Goal: Transaction & Acquisition: Purchase product/service

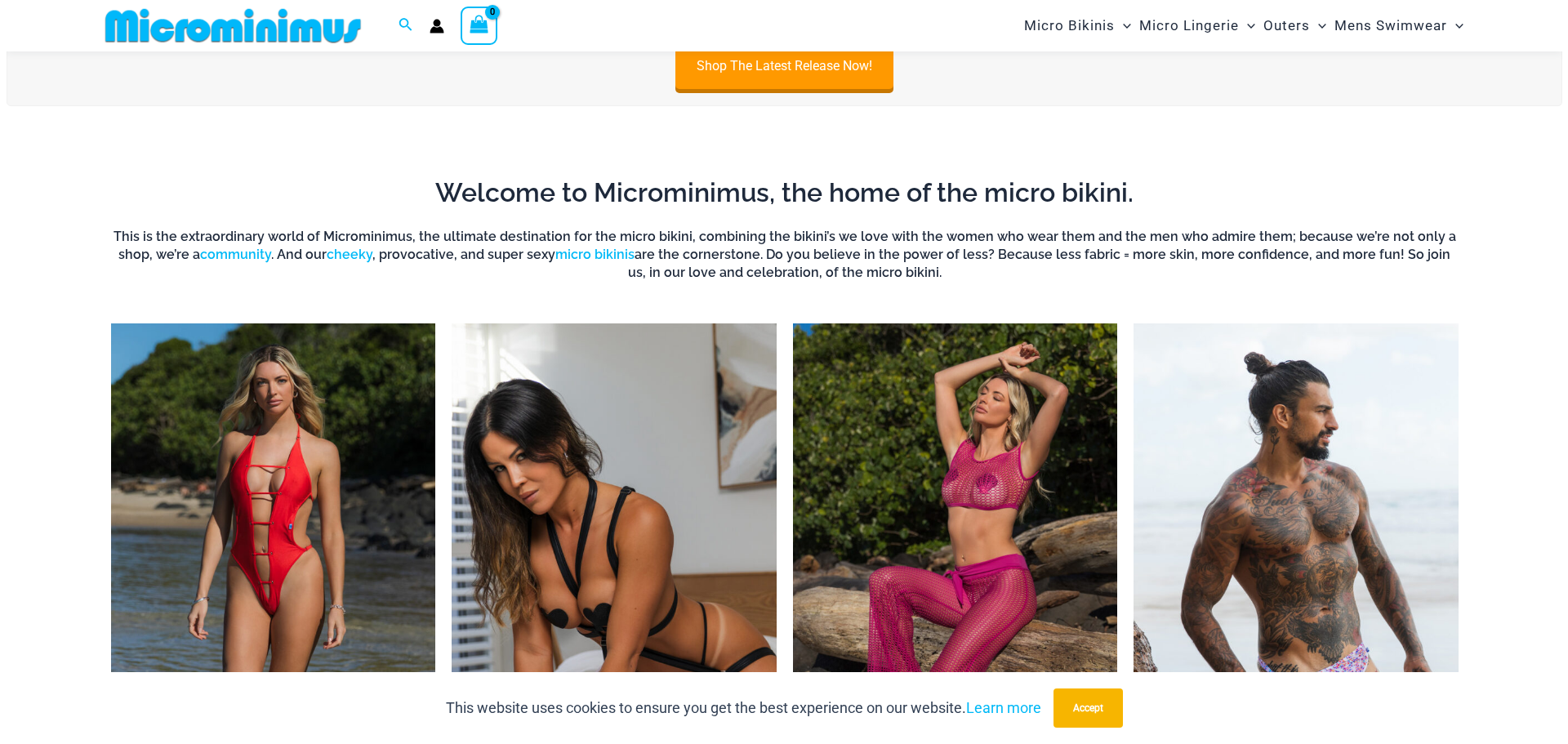
scroll to position [1211, 0]
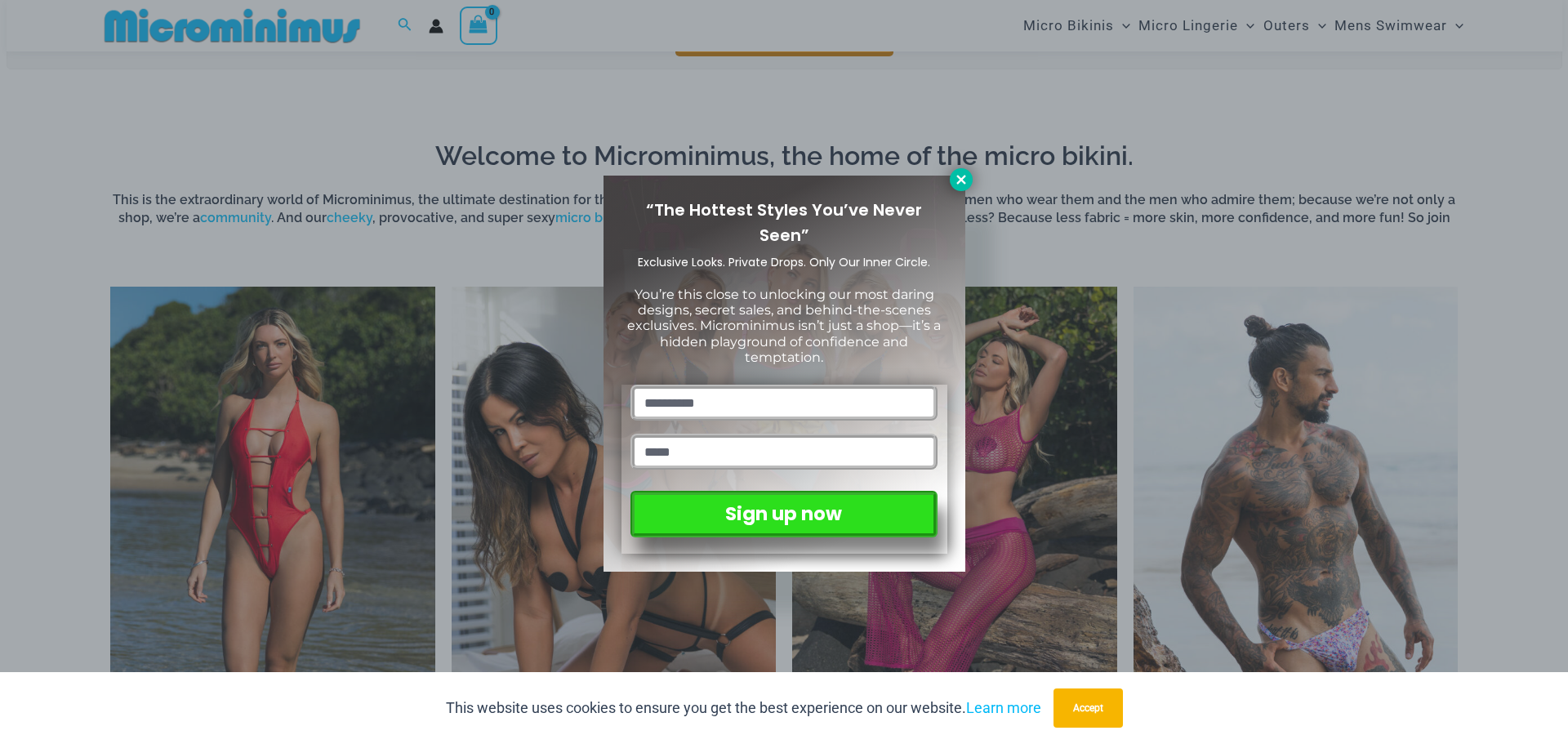
click at [964, 188] on button at bounding box center [961, 180] width 23 height 23
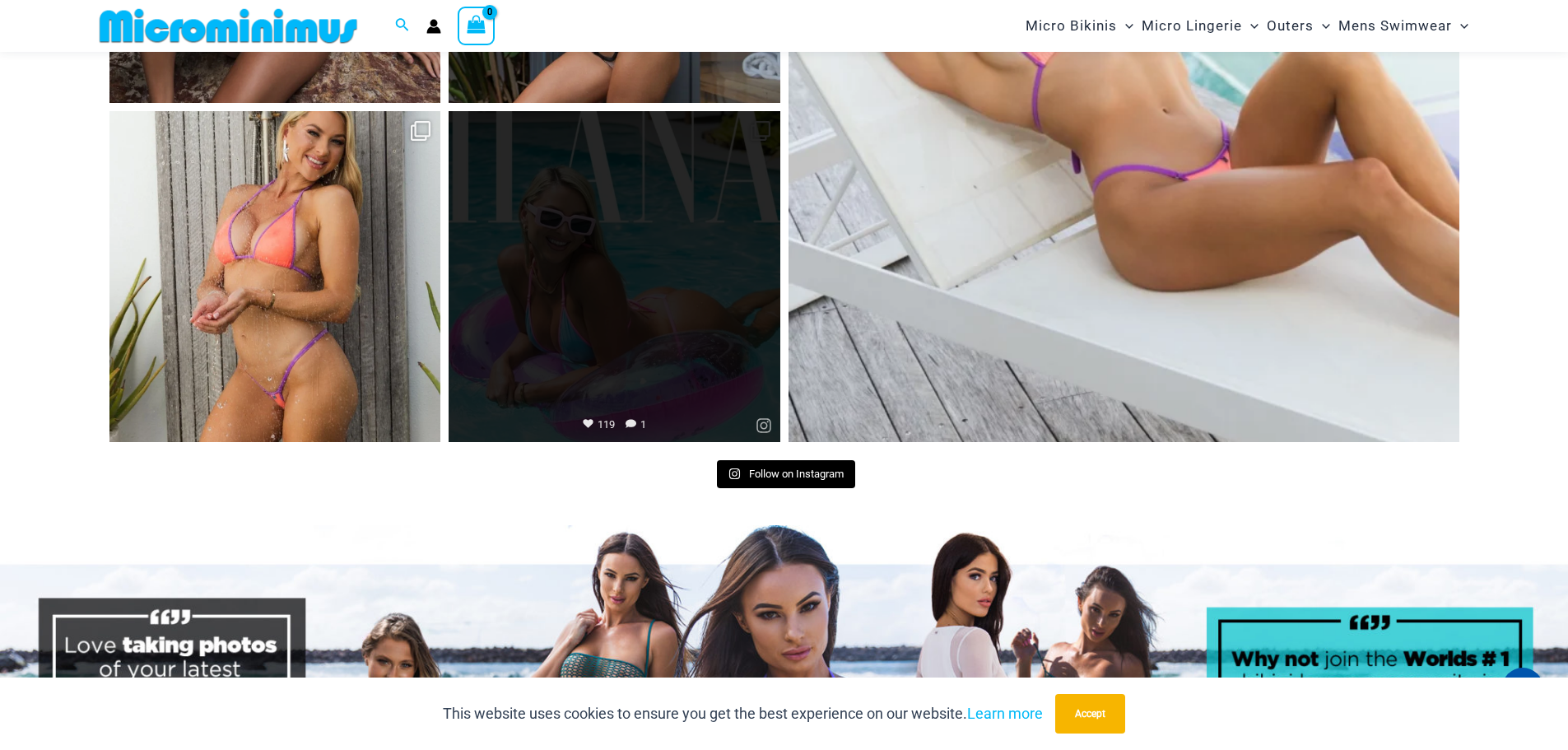
scroll to position [8472, 0]
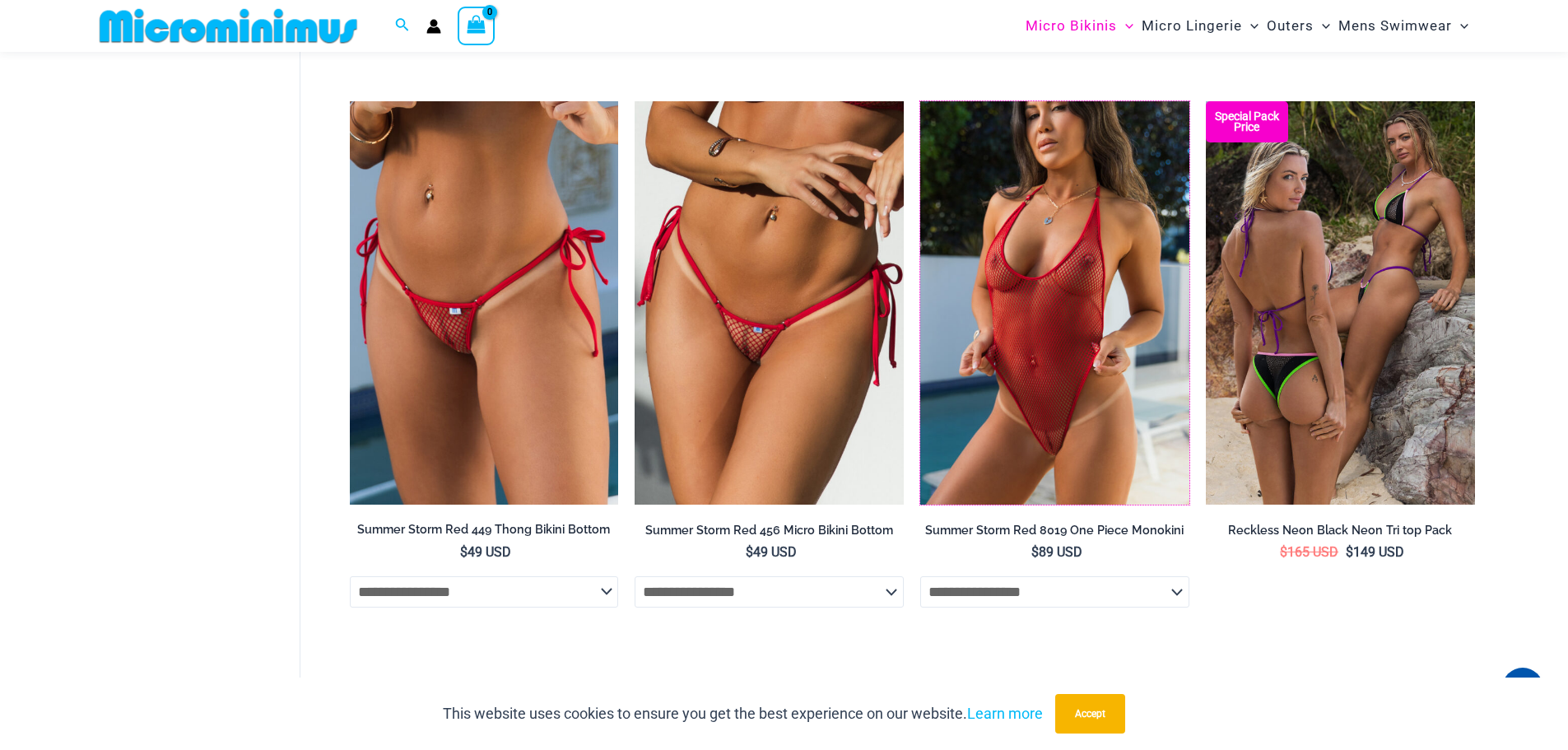
scroll to position [4680, 0]
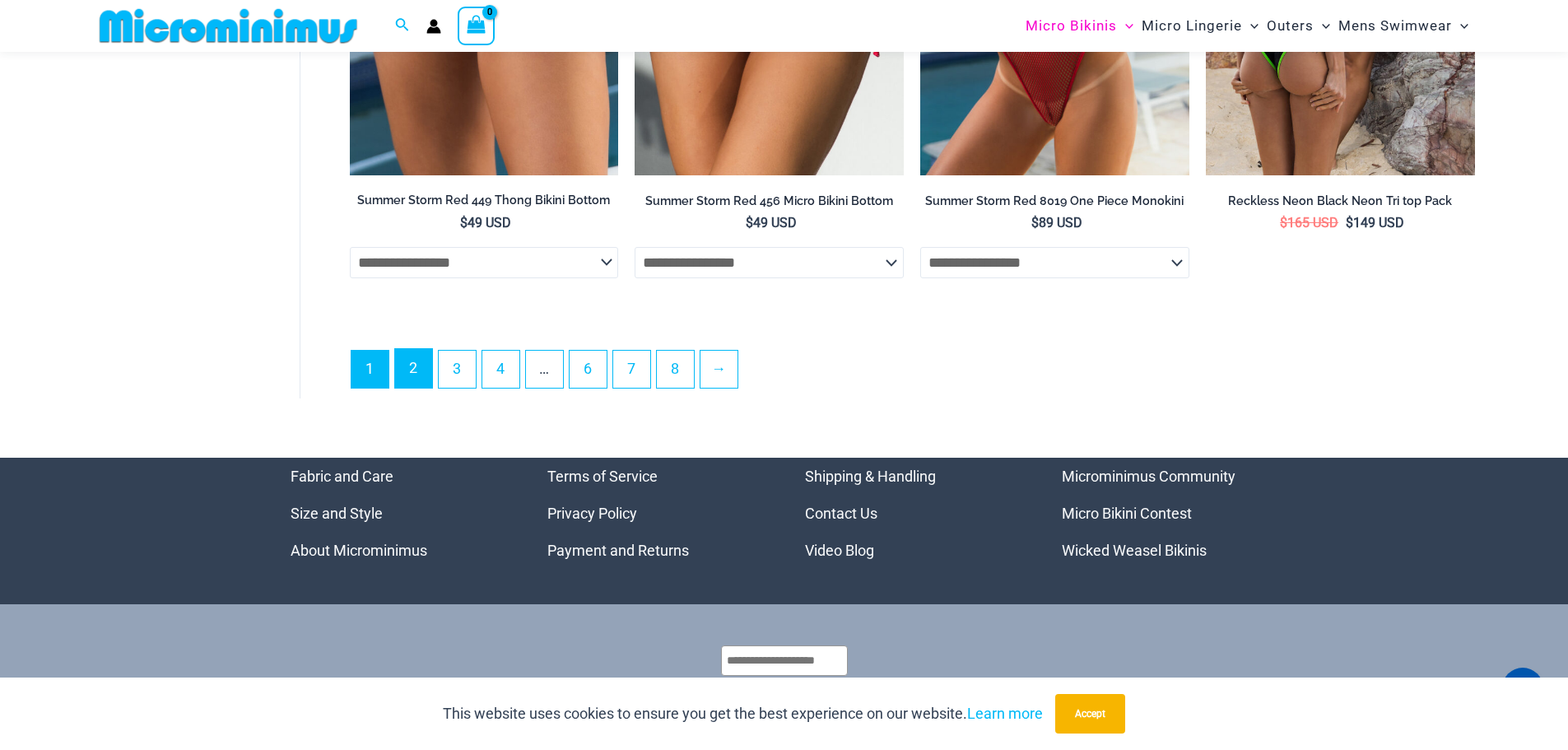
click at [420, 383] on link "2" at bounding box center [413, 368] width 37 height 39
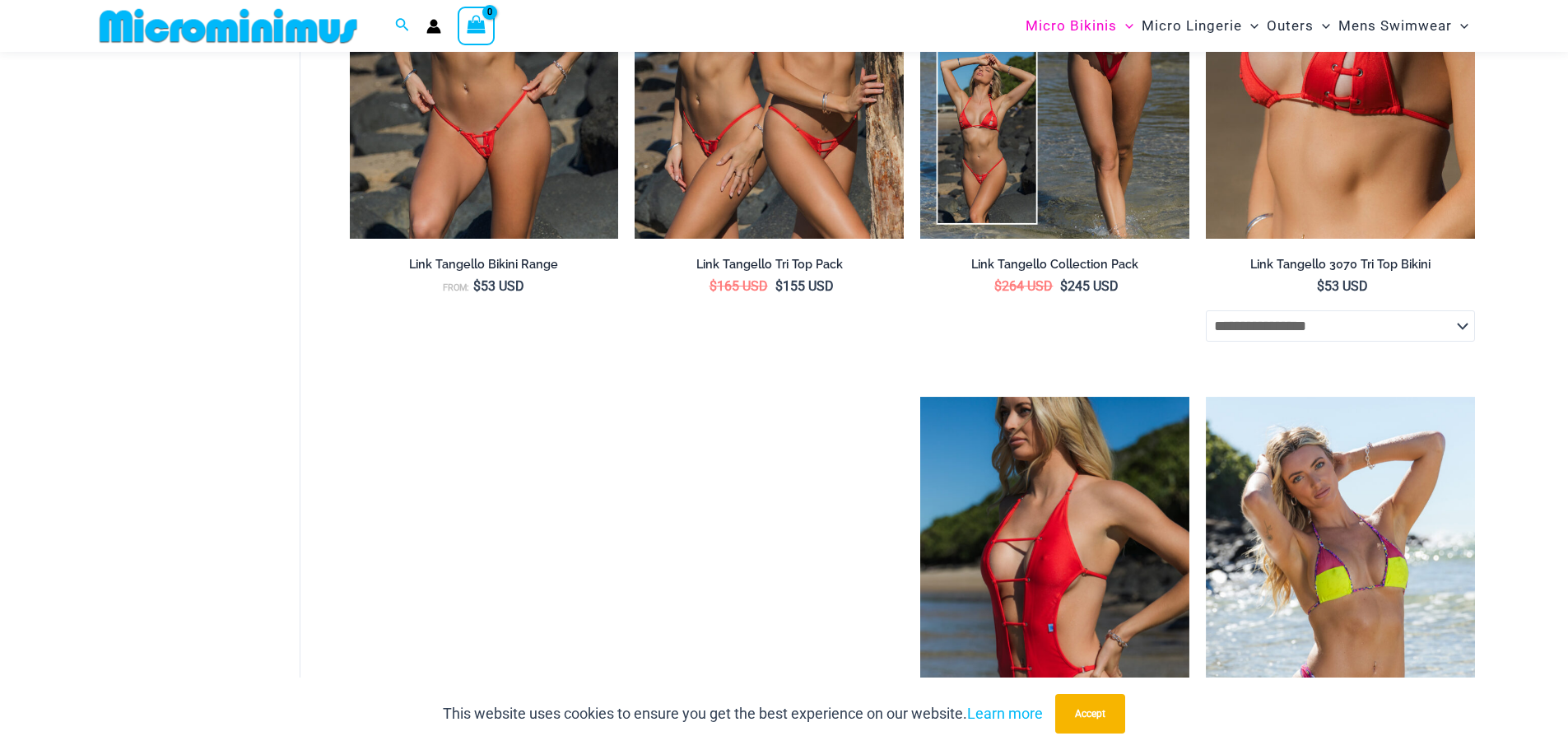
scroll to position [1797, 0]
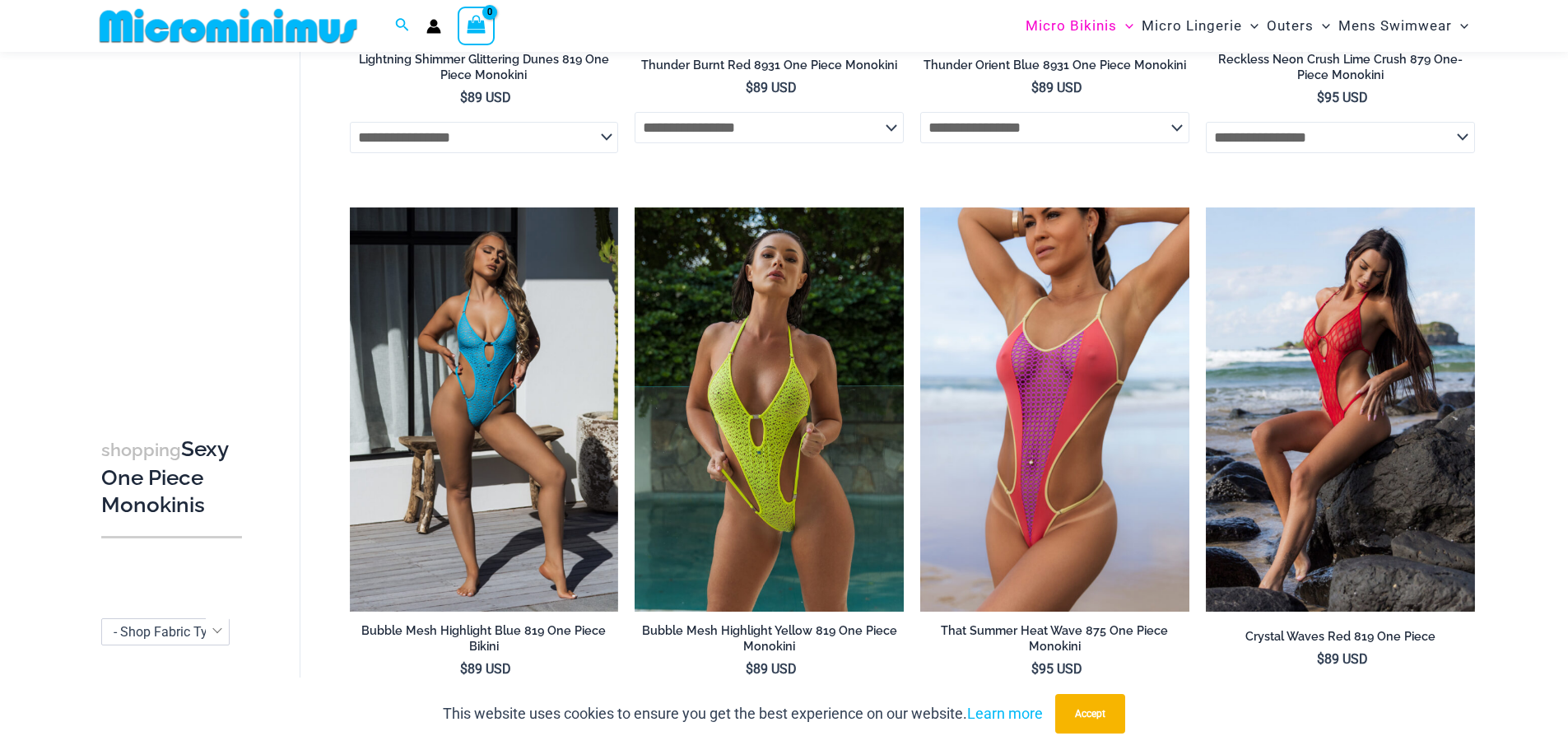
scroll to position [3116, 0]
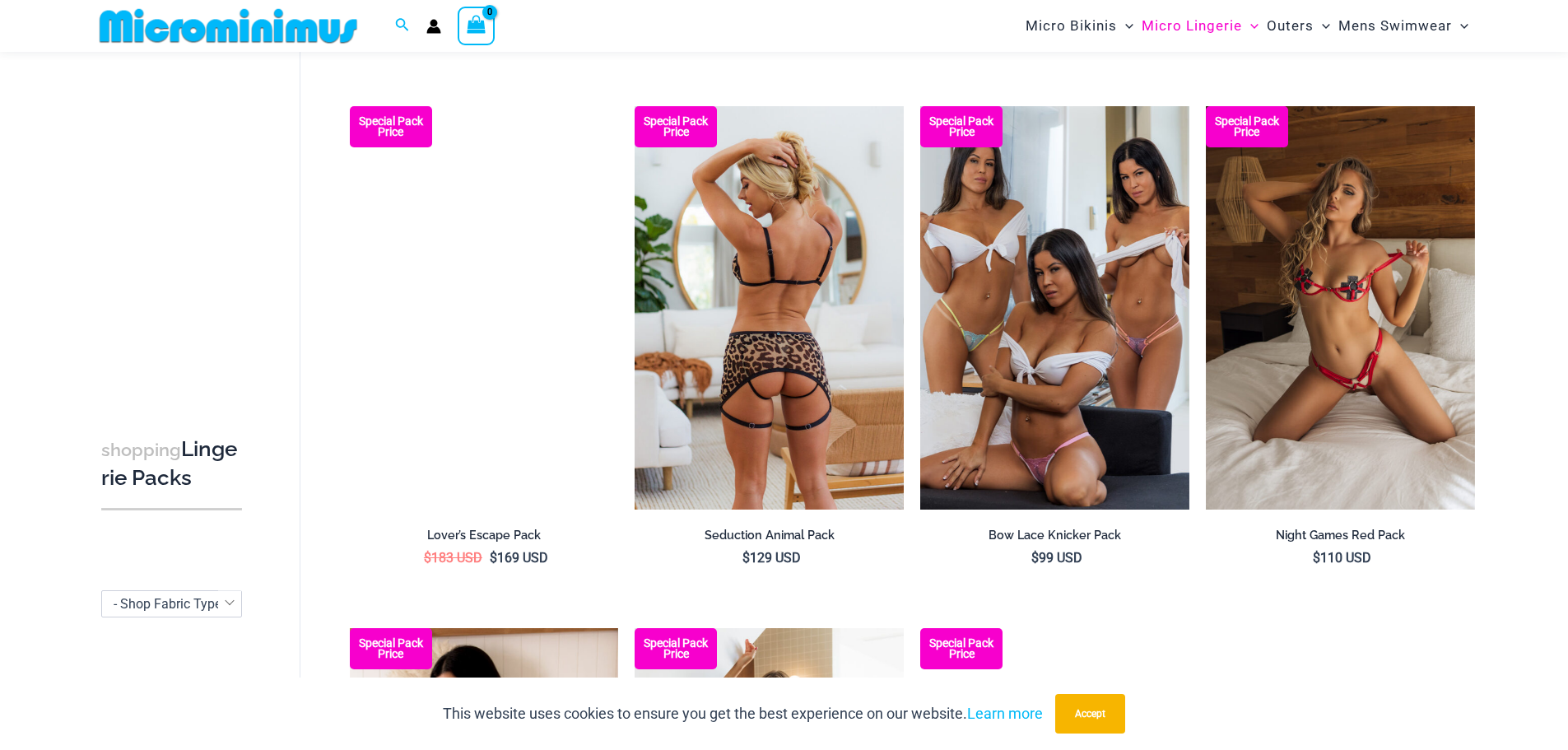
scroll to position [1632, 0]
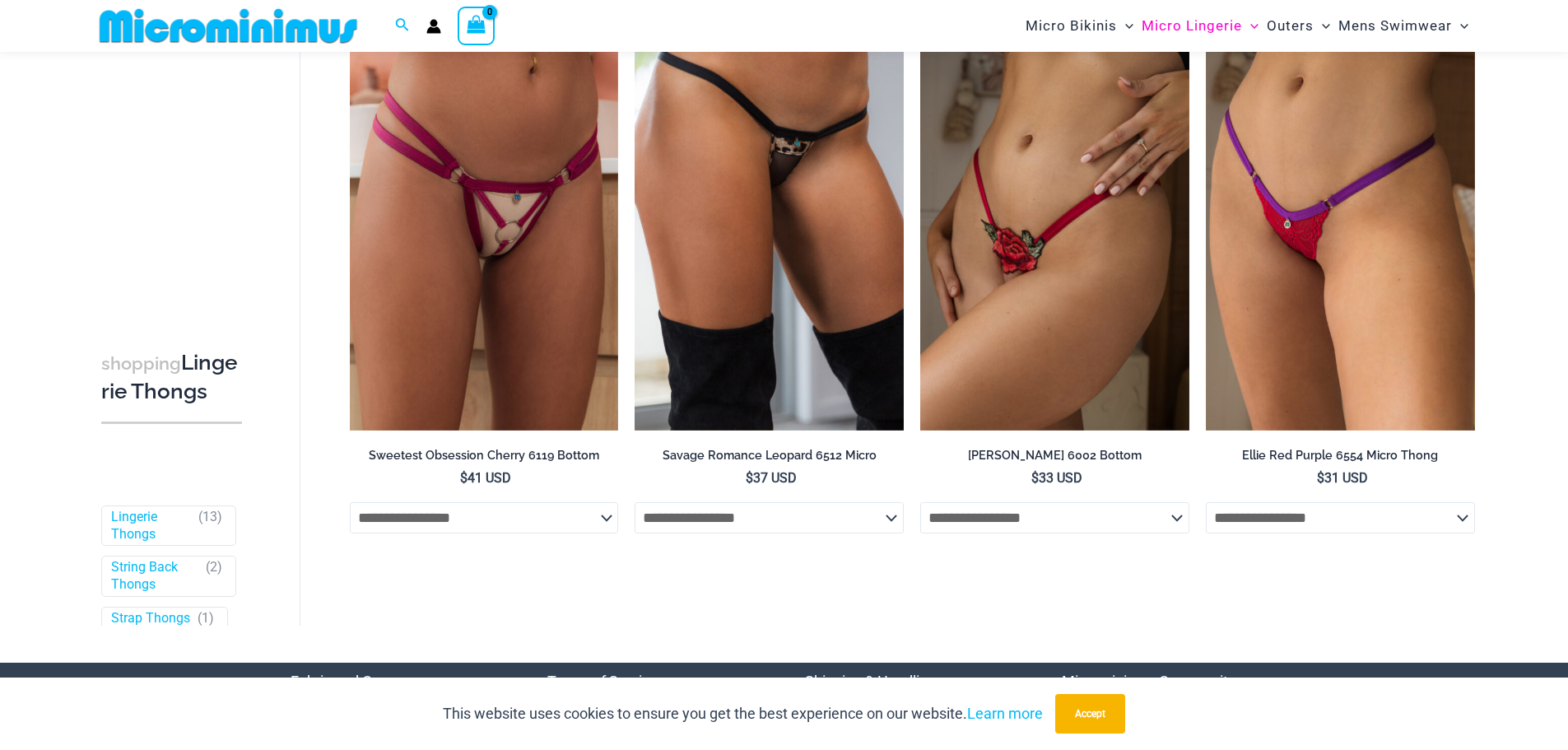
scroll to position [1881, 0]
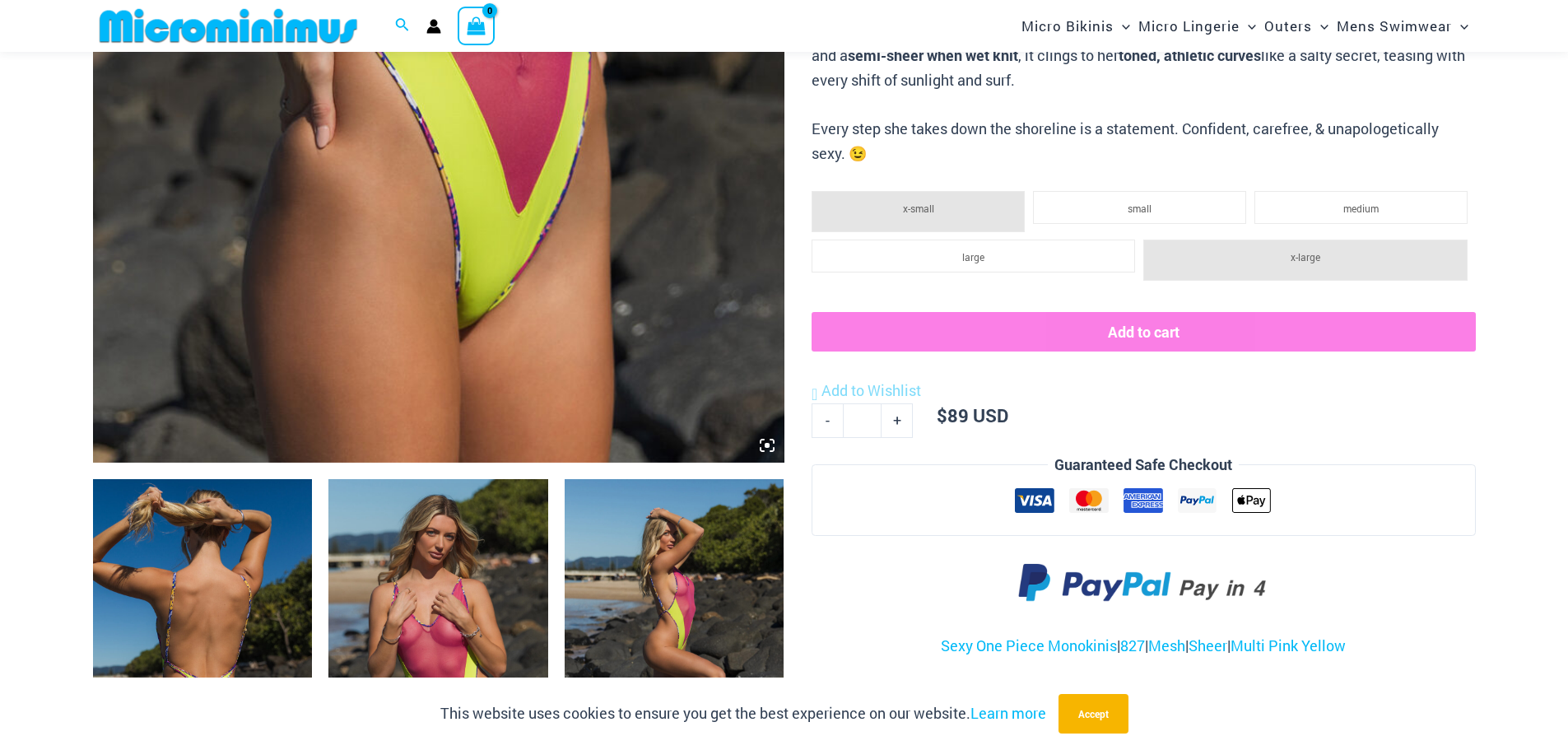
scroll to position [973, 0]
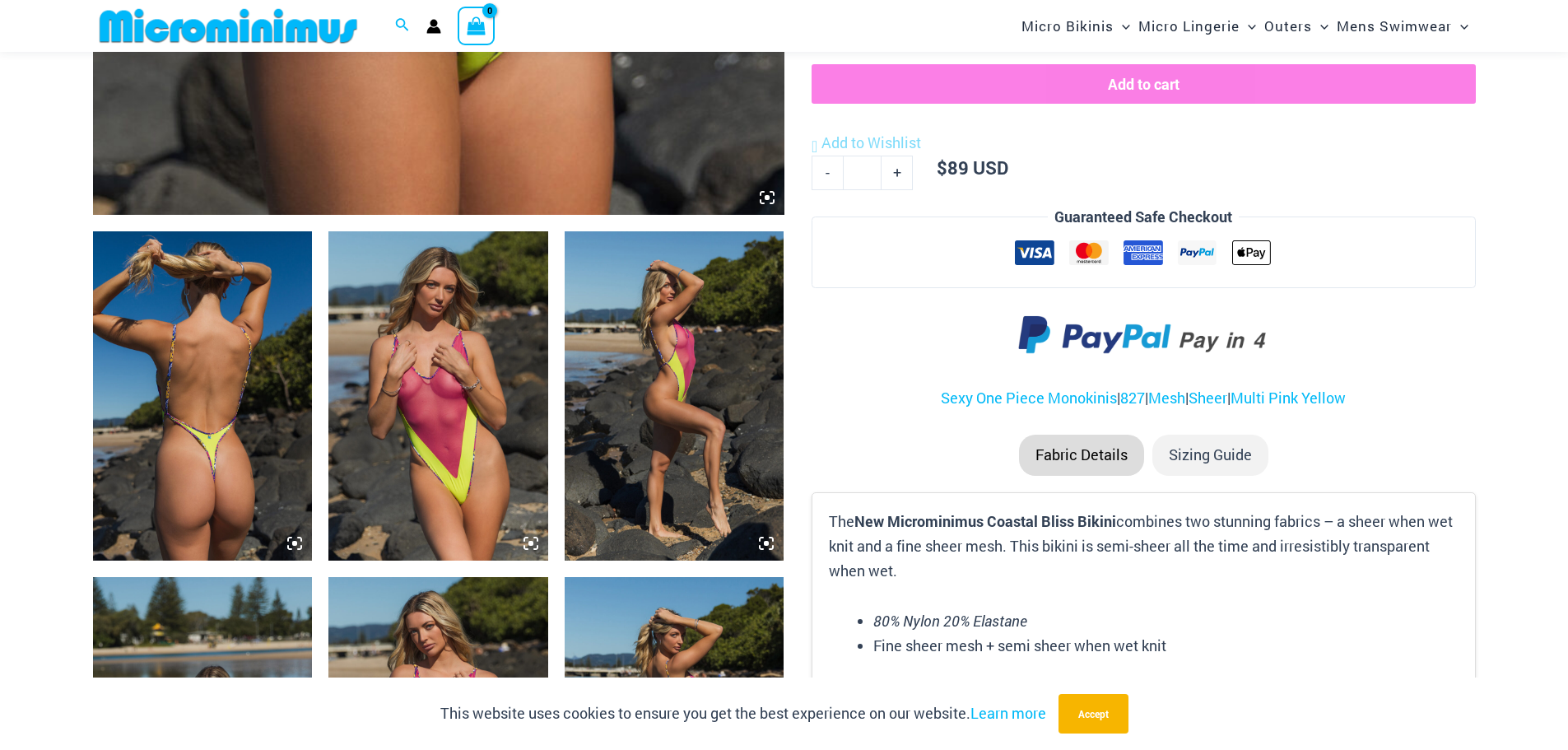
click at [232, 431] on img at bounding box center [203, 396] width 219 height 329
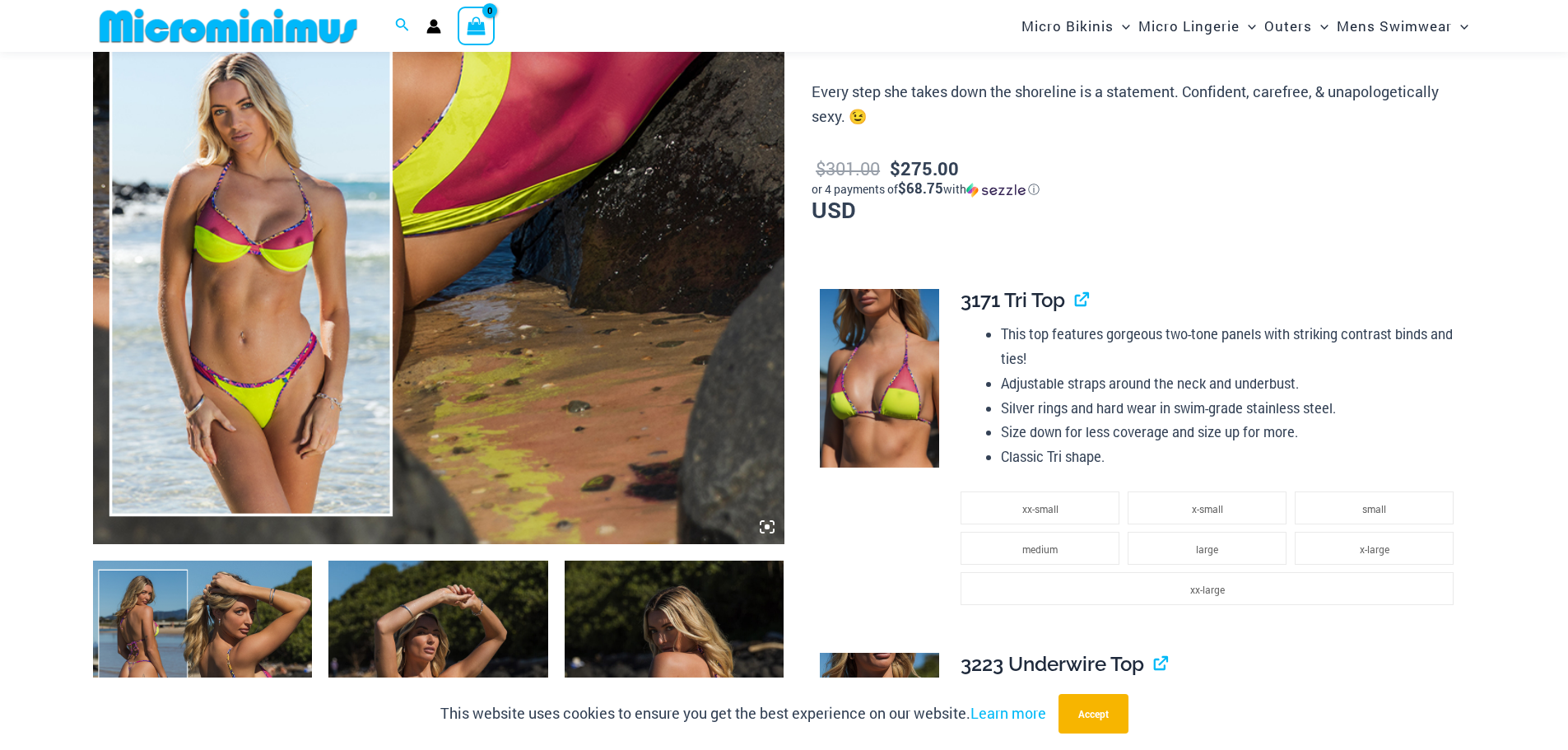
scroll to position [1220, 0]
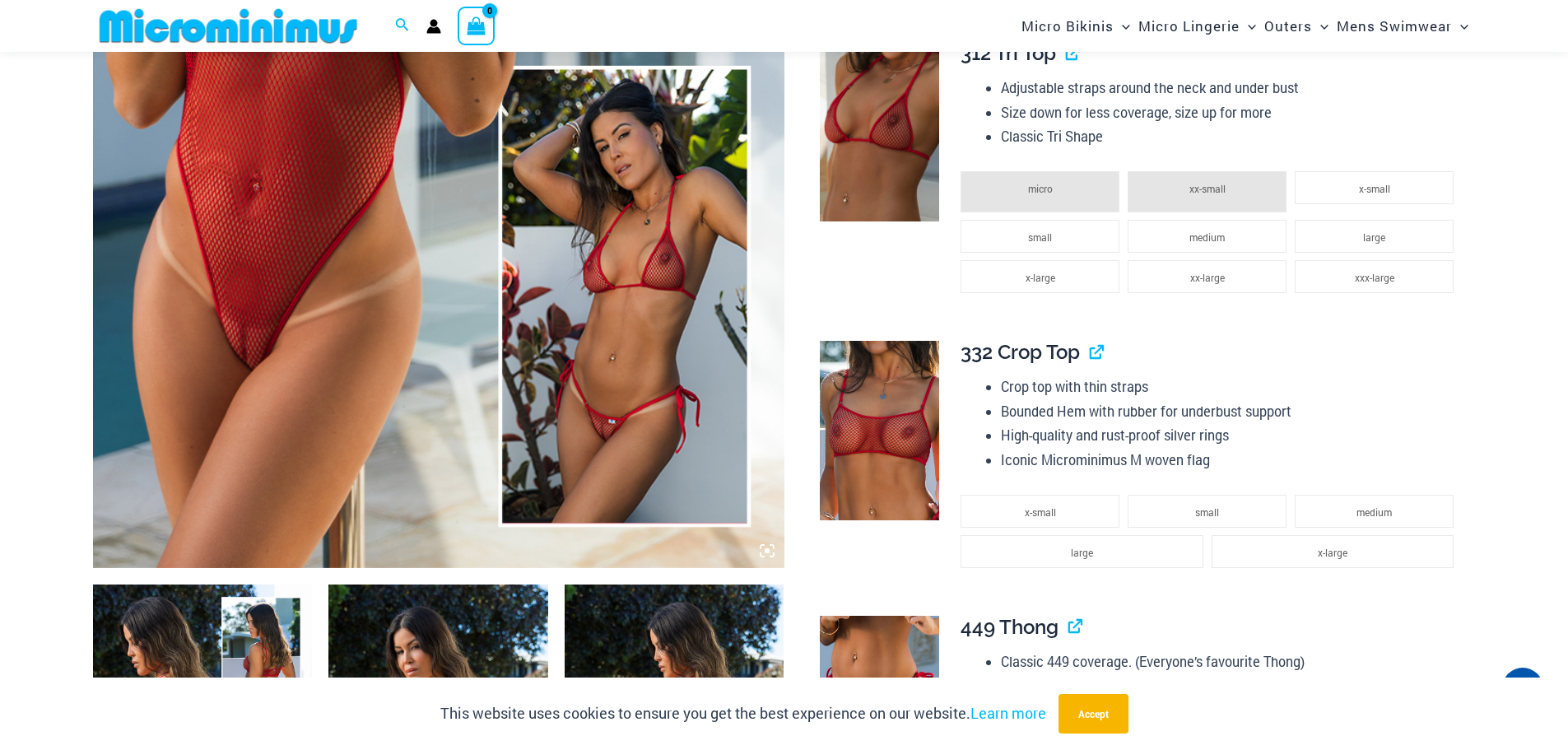
scroll to position [1055, 0]
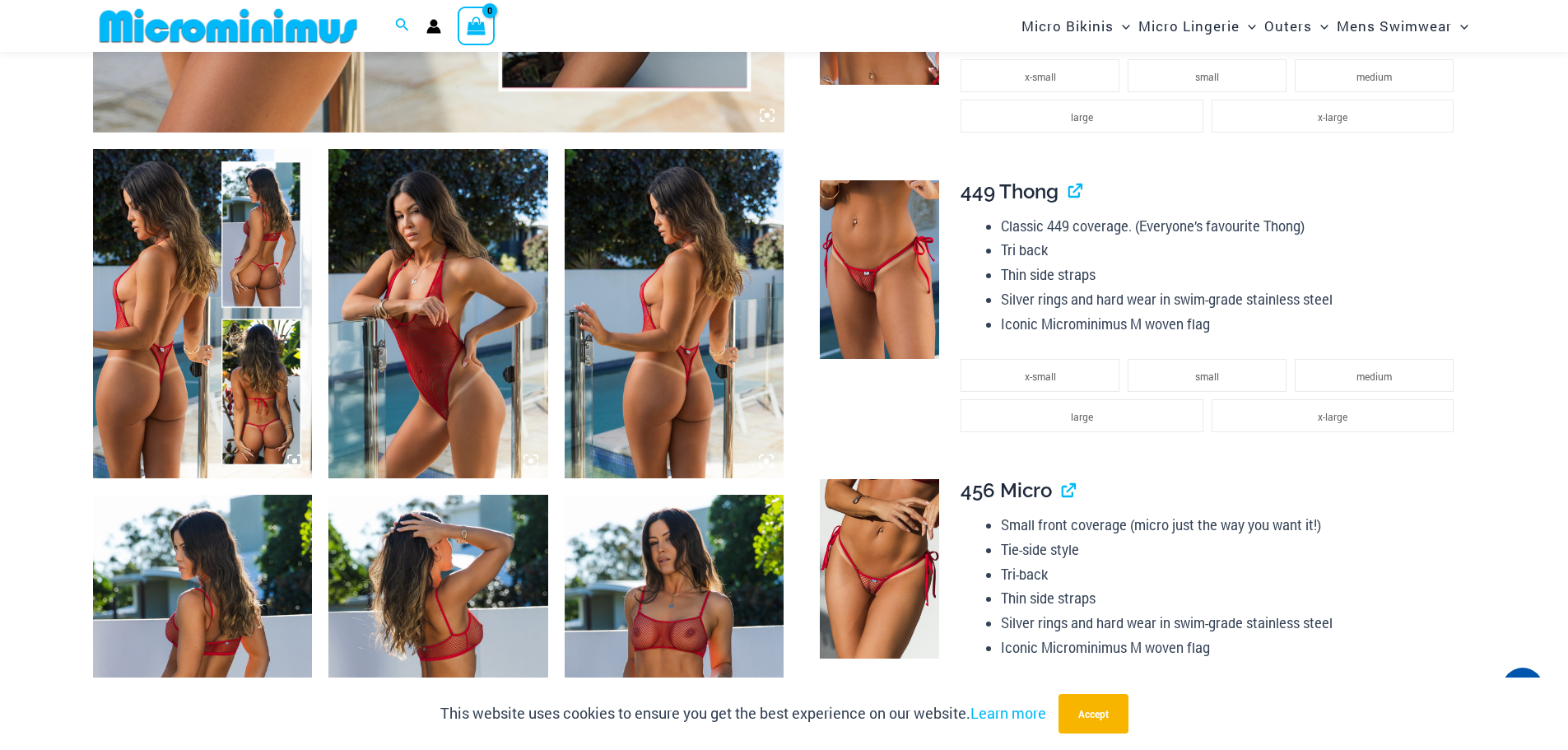
click at [492, 264] on img at bounding box center [438, 313] width 219 height 329
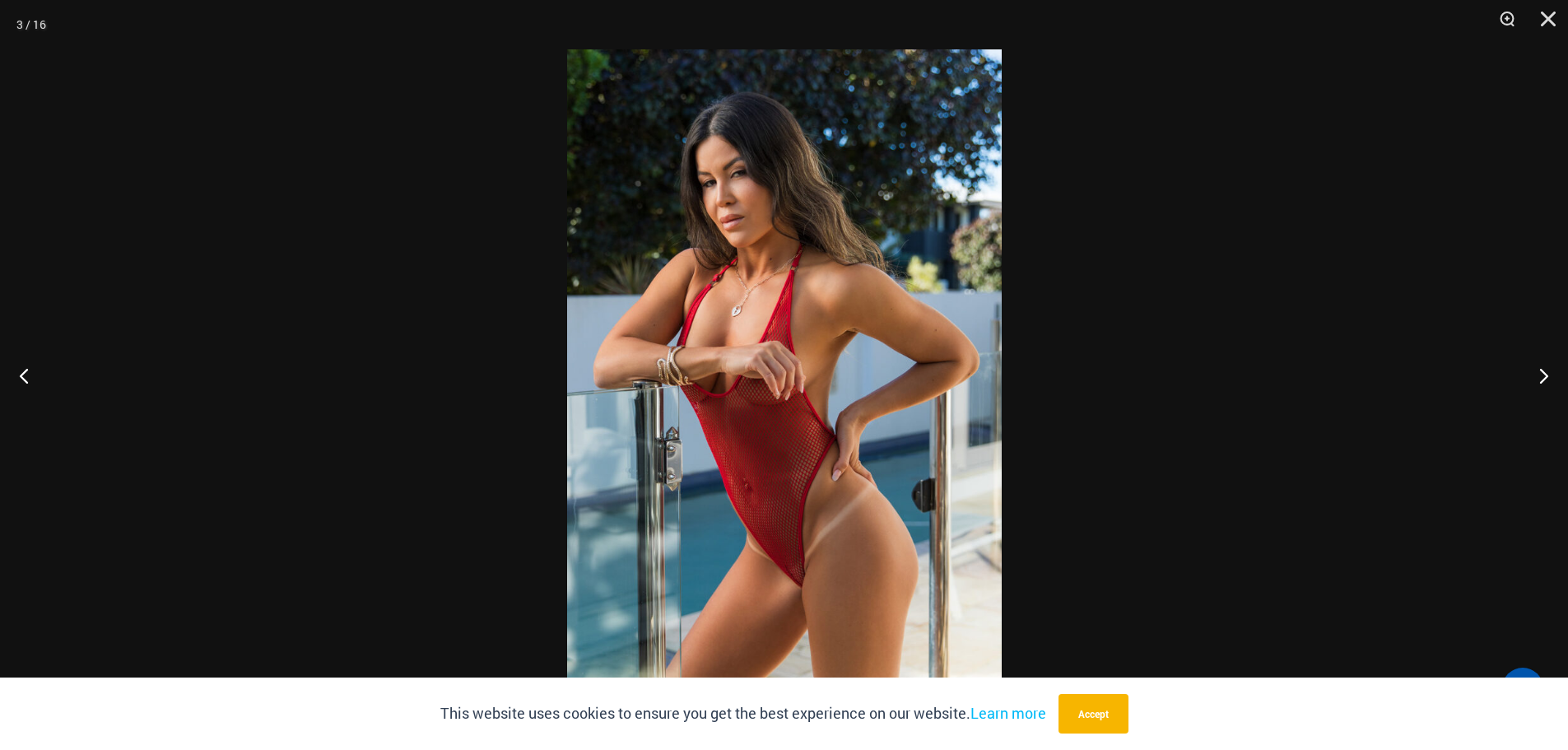
scroll to position [1711, 0]
click at [1551, 386] on button "Next" at bounding box center [1537, 375] width 61 height 82
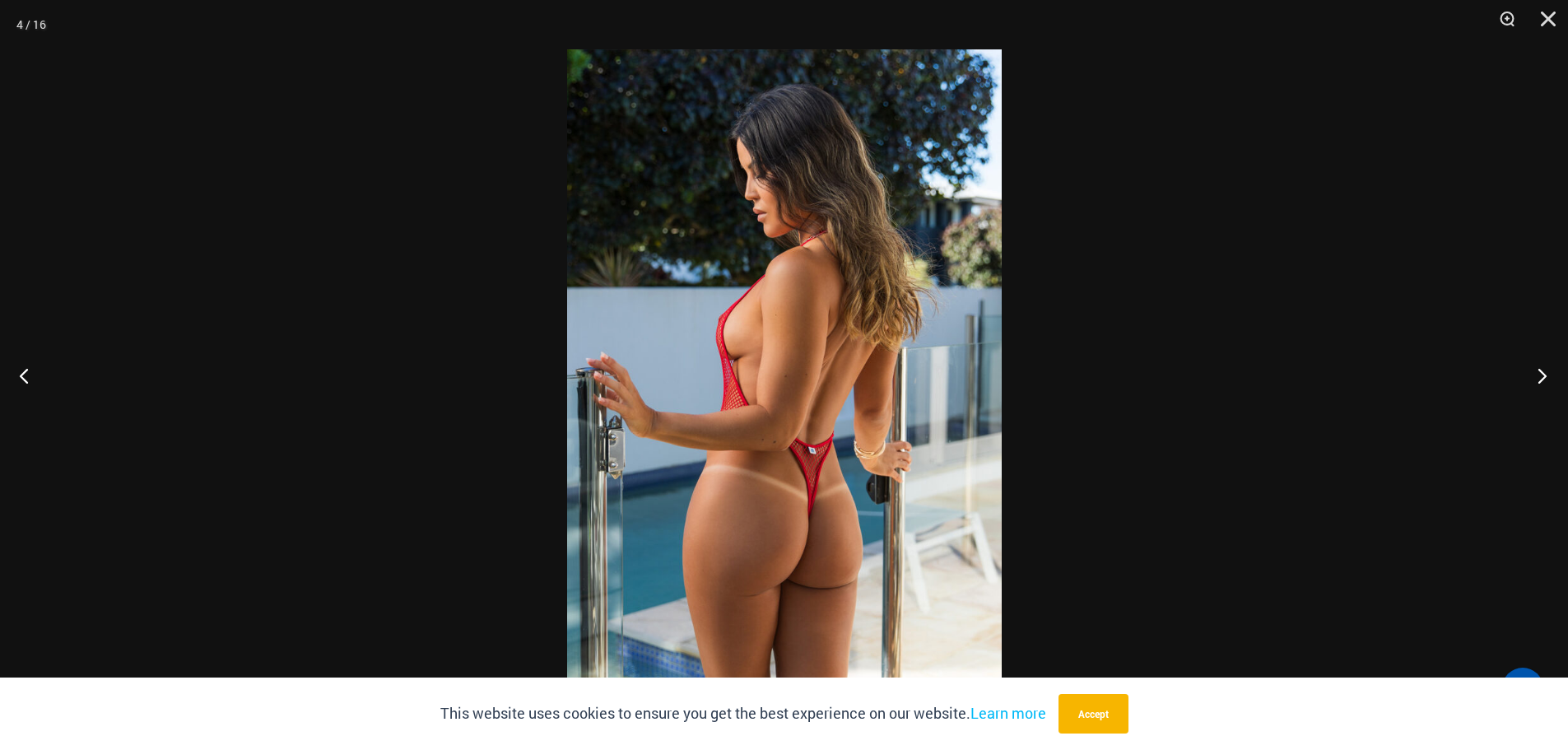
click at [1549, 385] on button "Next" at bounding box center [1537, 375] width 61 height 82
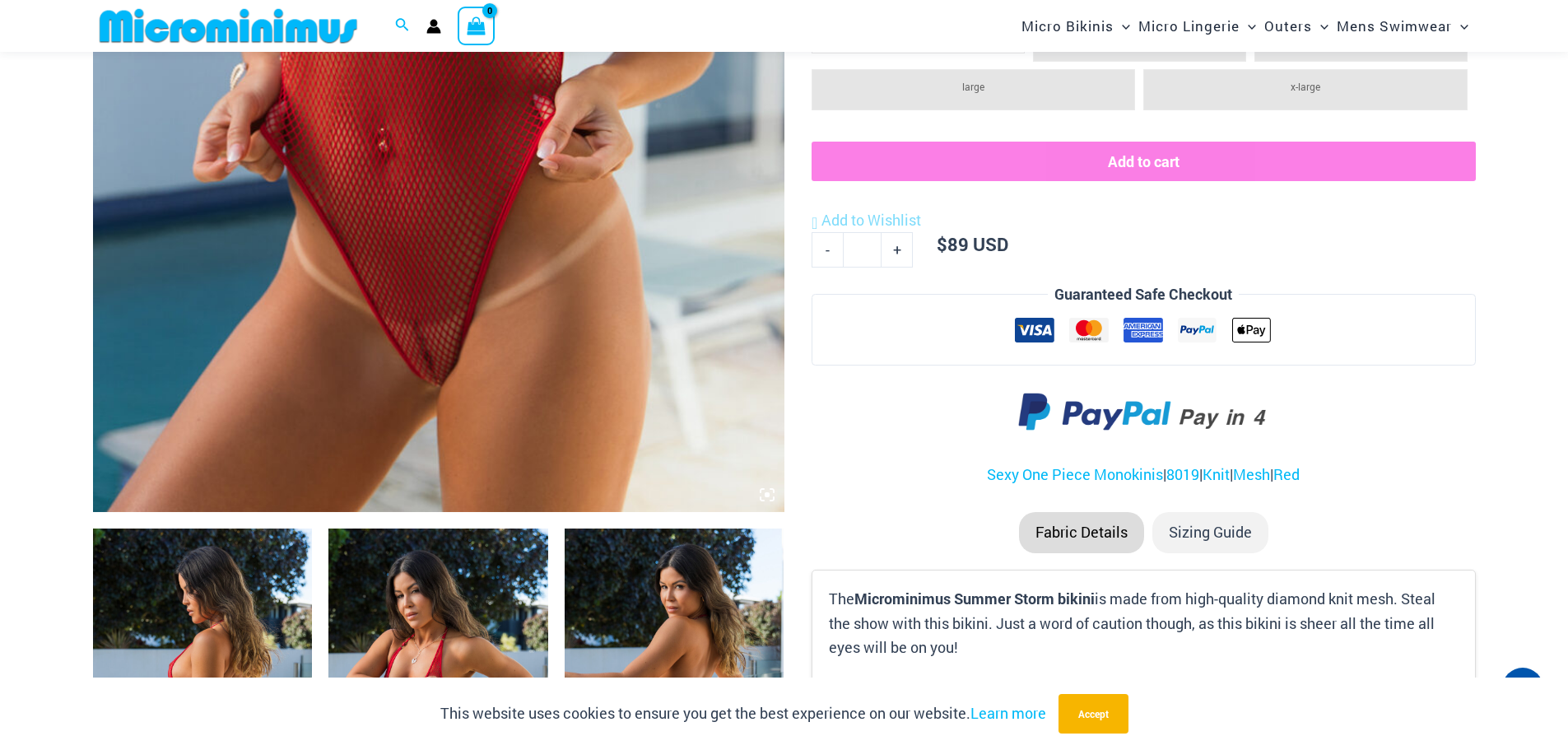
scroll to position [728, 0]
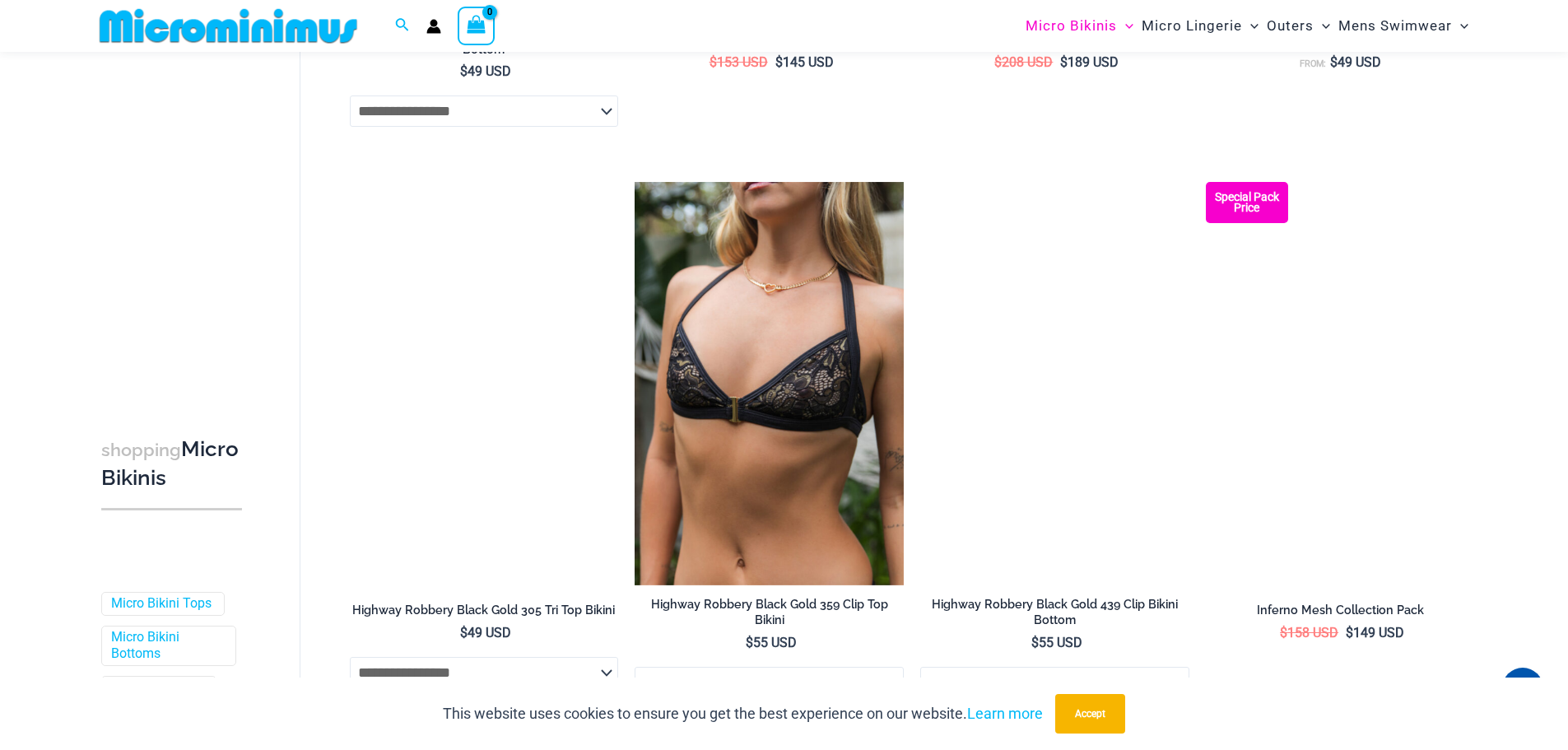
scroll to position [4350, 0]
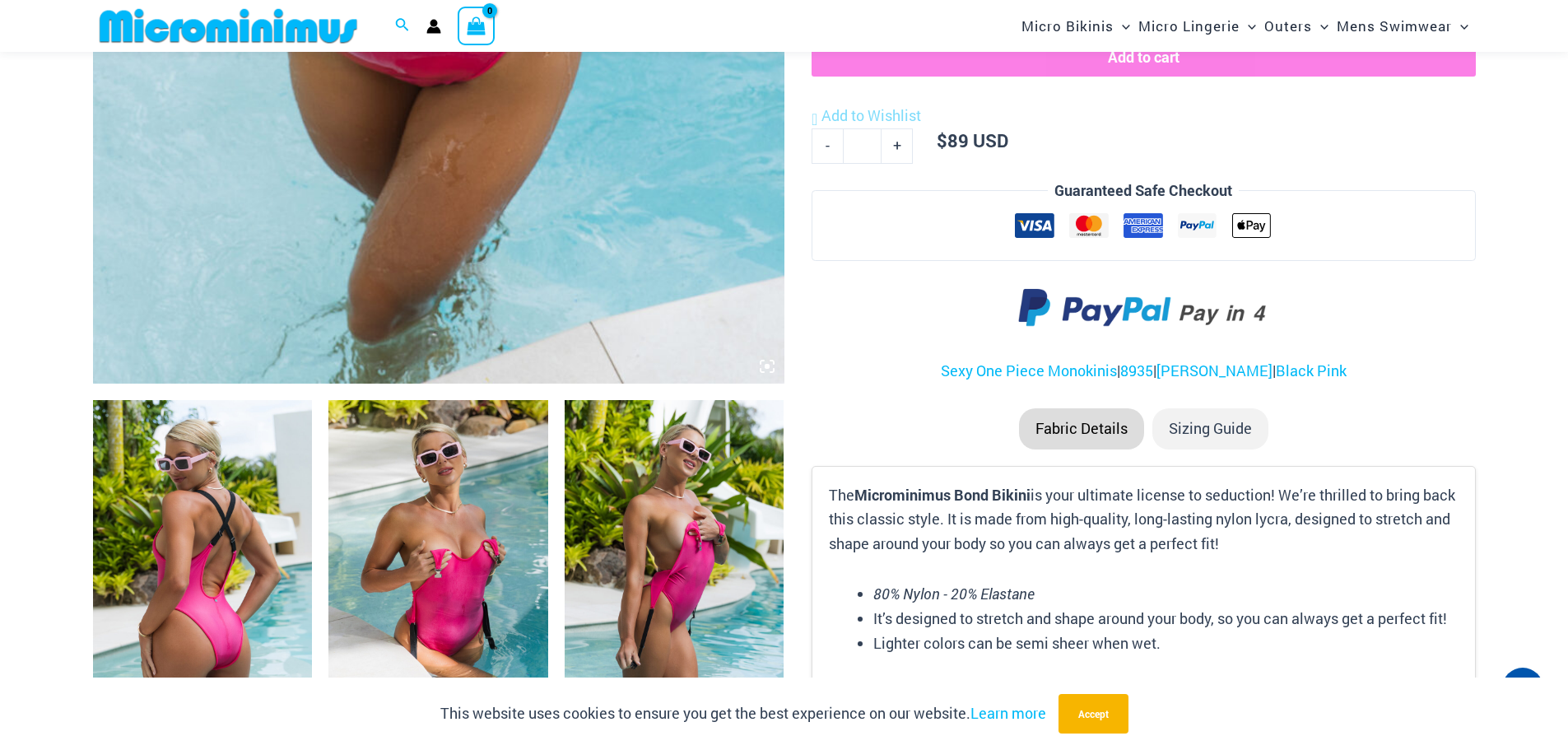
scroll to position [808, 0]
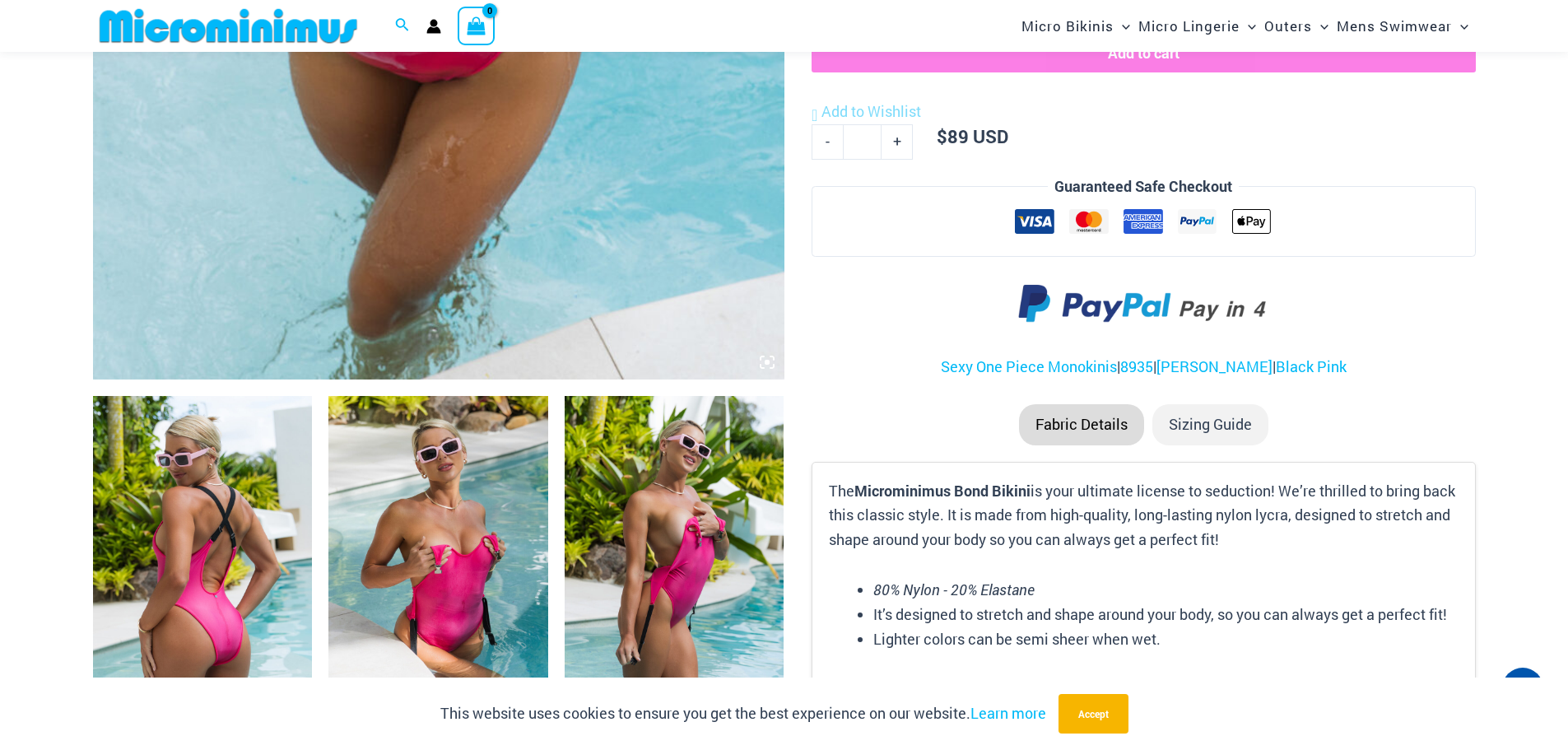
click at [657, 521] on img at bounding box center [674, 560] width 219 height 329
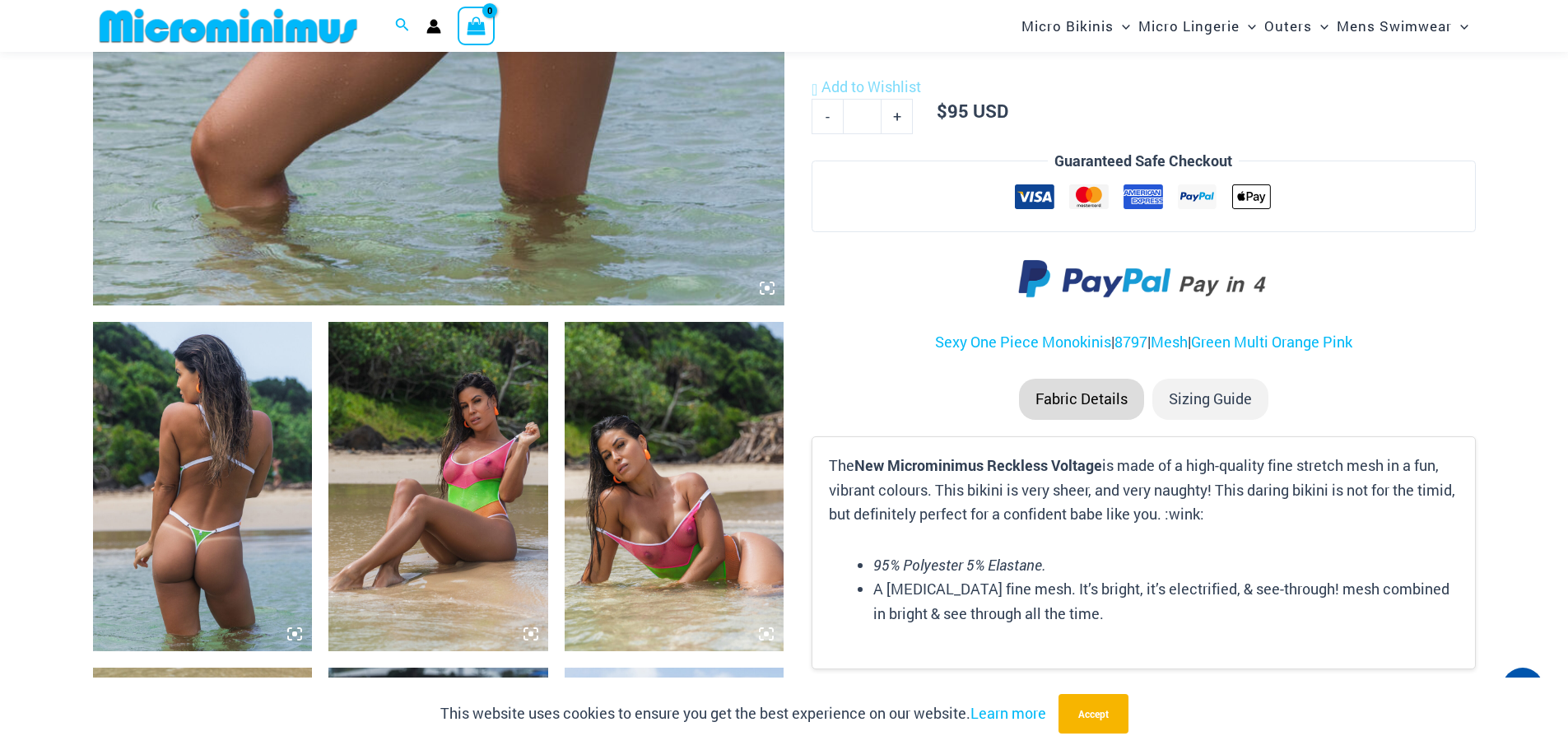
scroll to position [1139, 0]
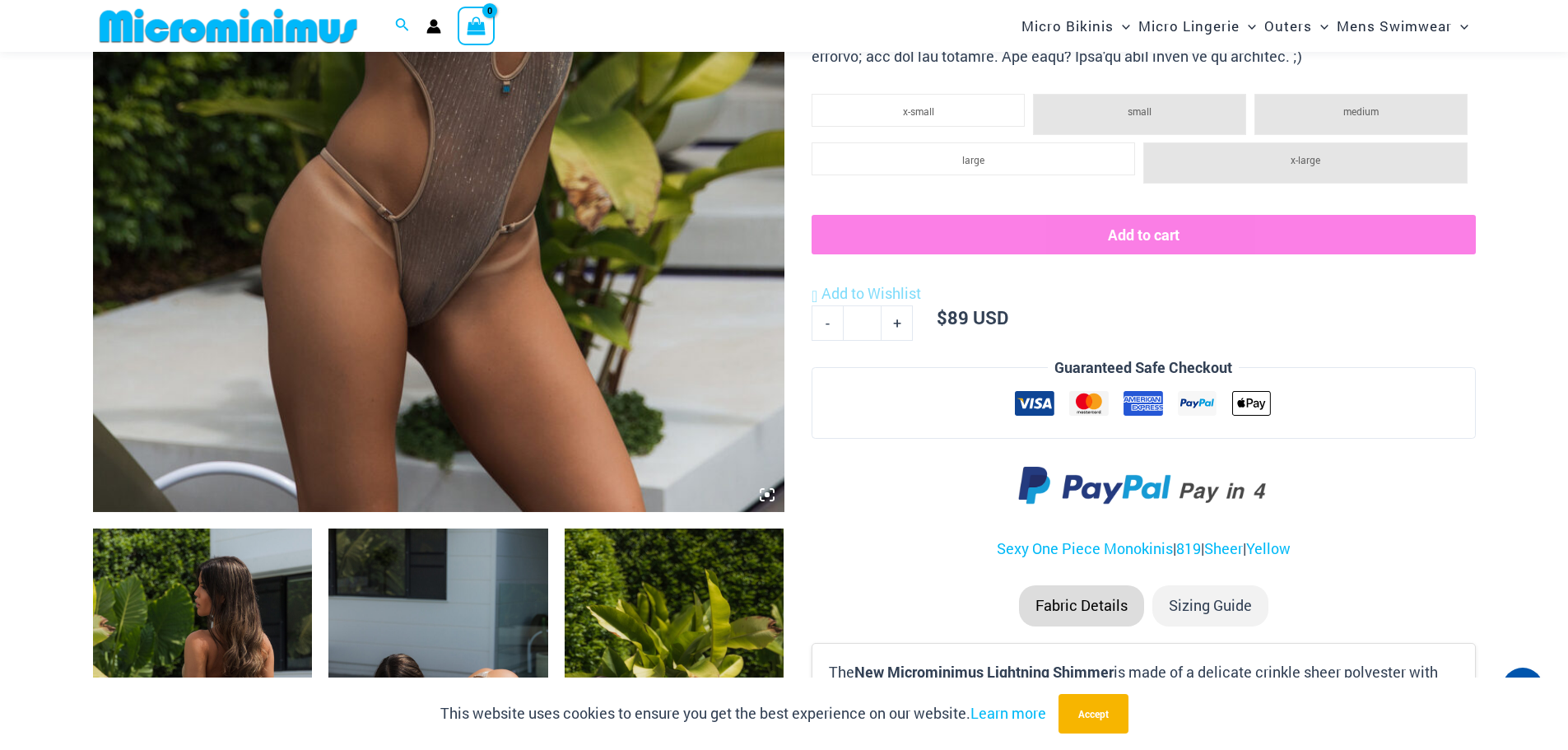
scroll to position [973, 0]
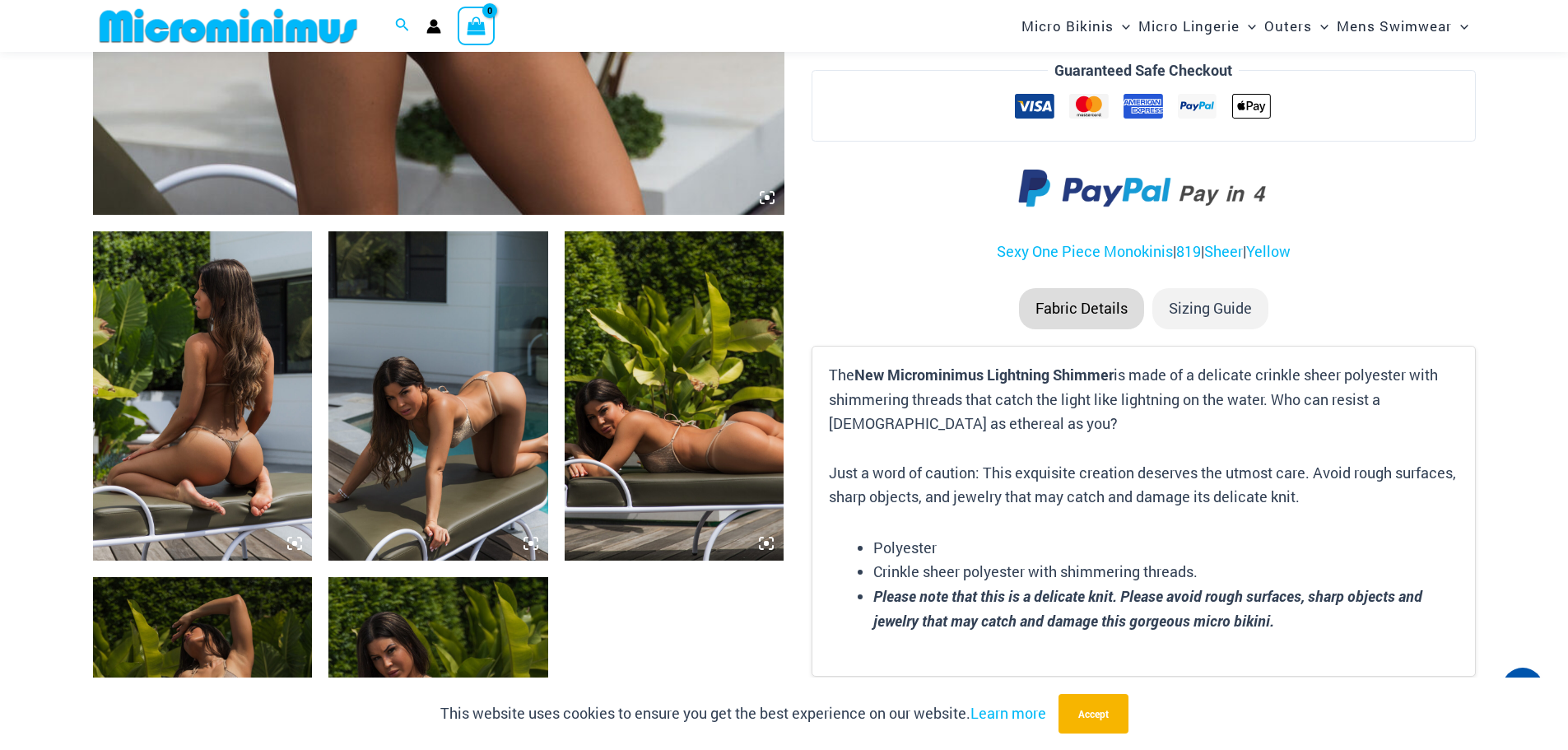
click at [268, 461] on img at bounding box center [203, 396] width 219 height 329
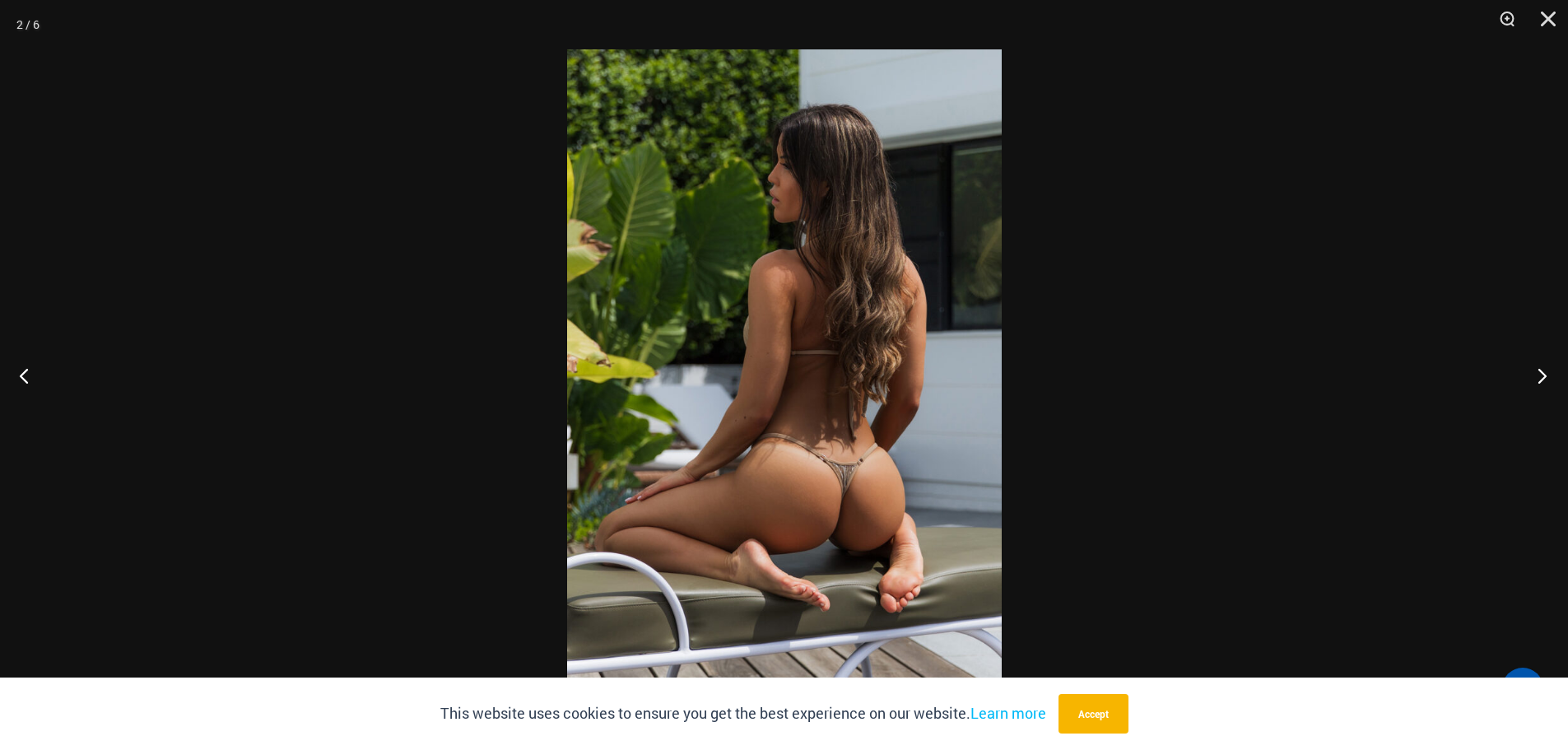
click at [1540, 385] on button "Next" at bounding box center [1537, 375] width 61 height 82
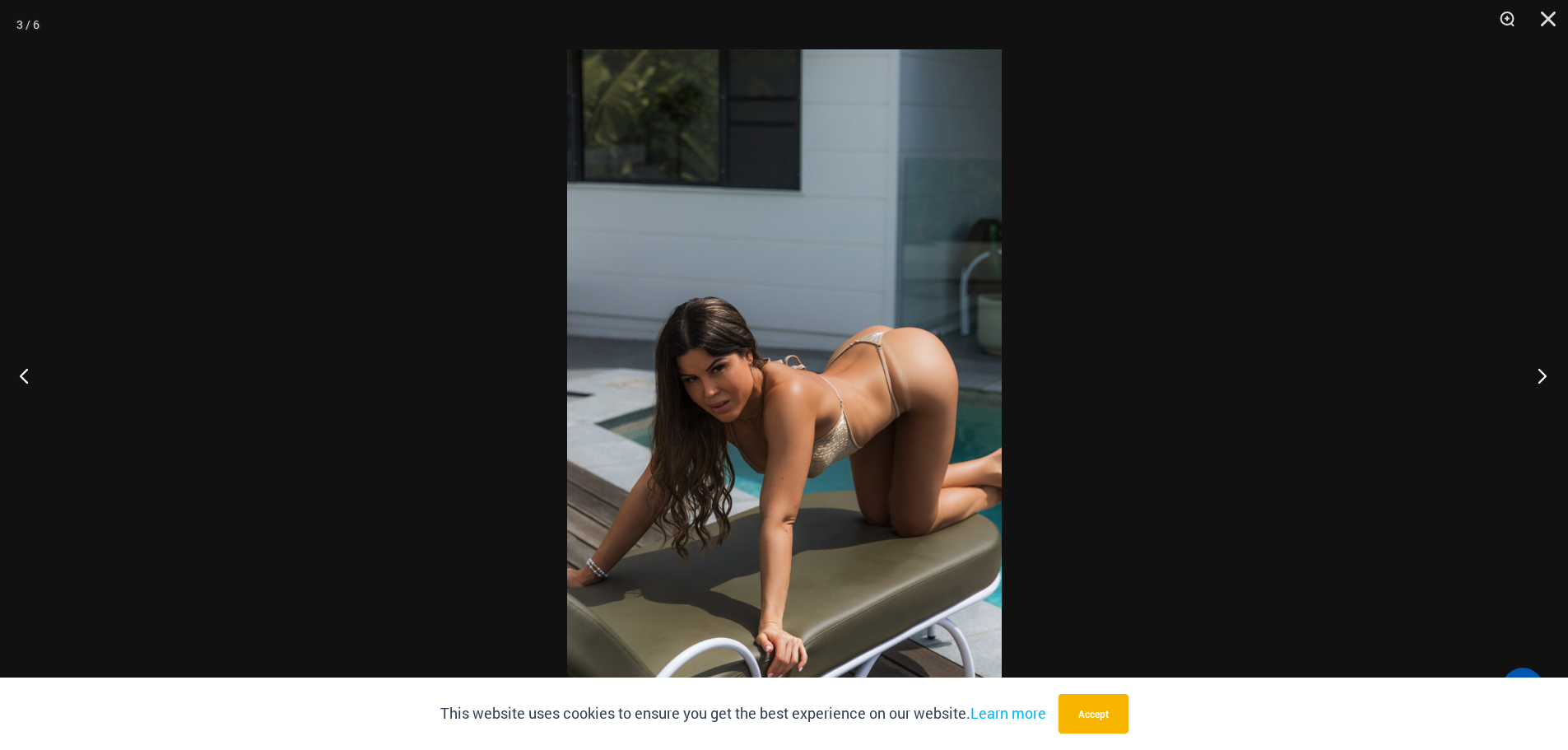
click at [1540, 385] on button "Next" at bounding box center [1537, 375] width 61 height 82
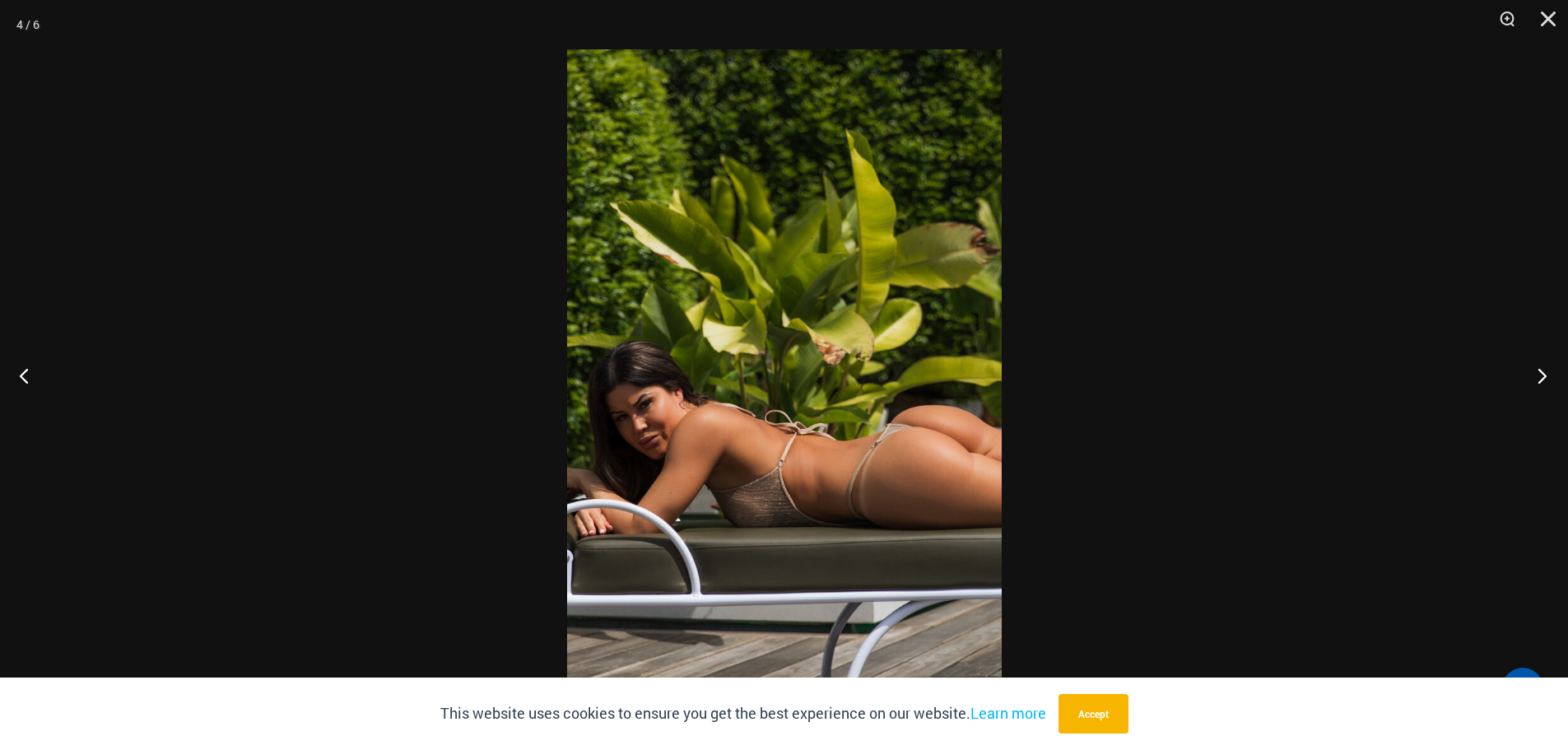
click at [1540, 385] on button "Next" at bounding box center [1537, 375] width 61 height 82
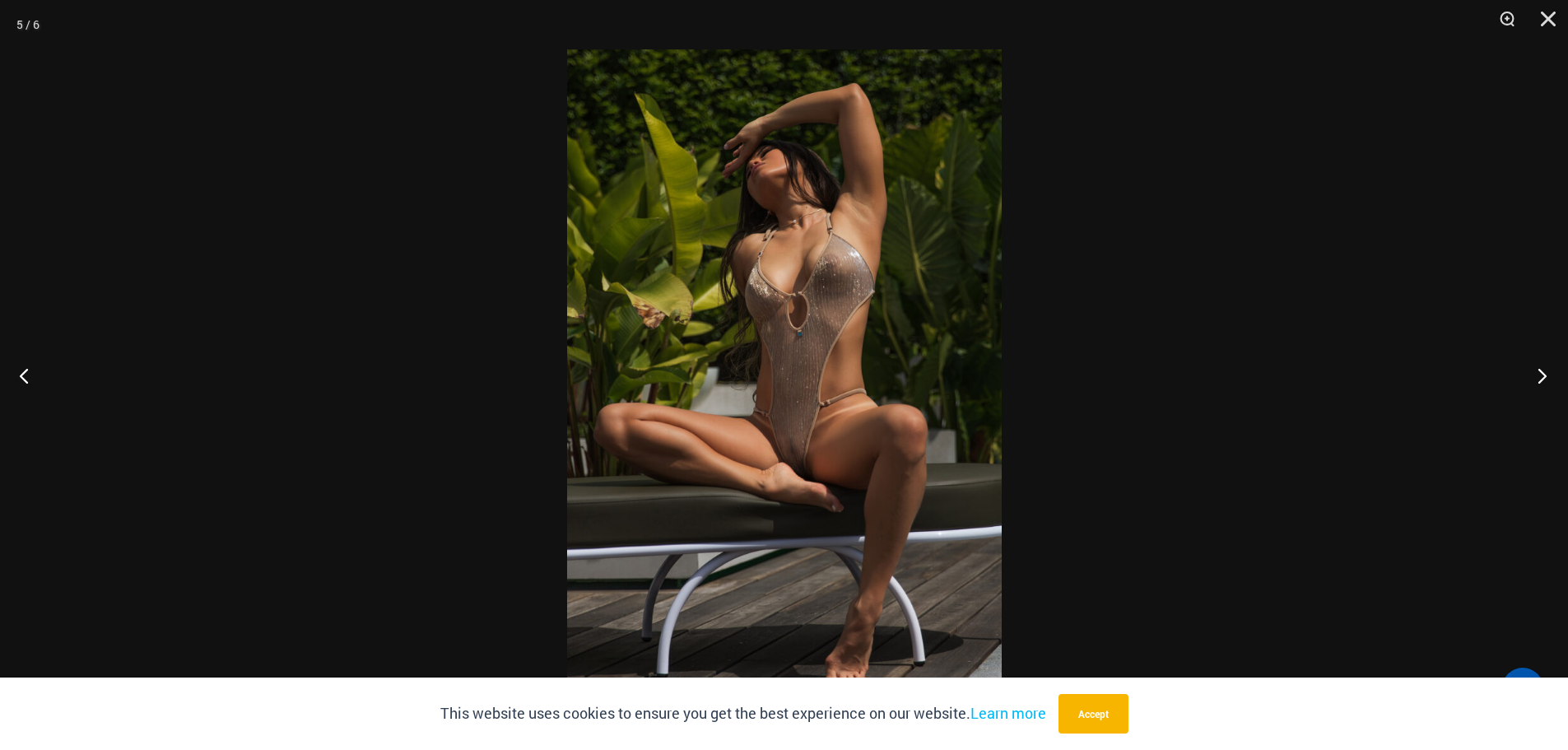
click at [1540, 384] on button "Next" at bounding box center [1537, 375] width 61 height 82
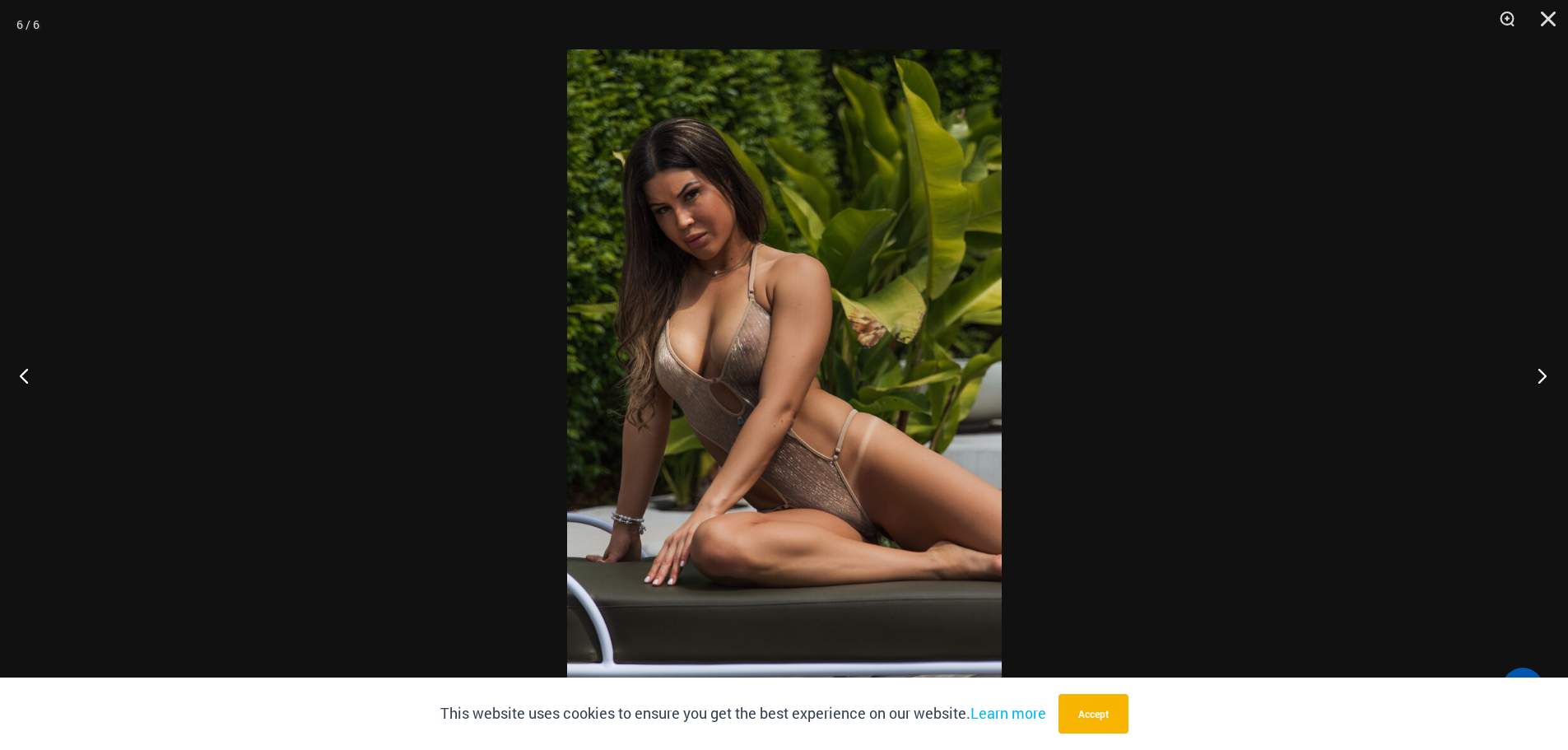
click at [1540, 384] on button "Next" at bounding box center [1537, 375] width 61 height 82
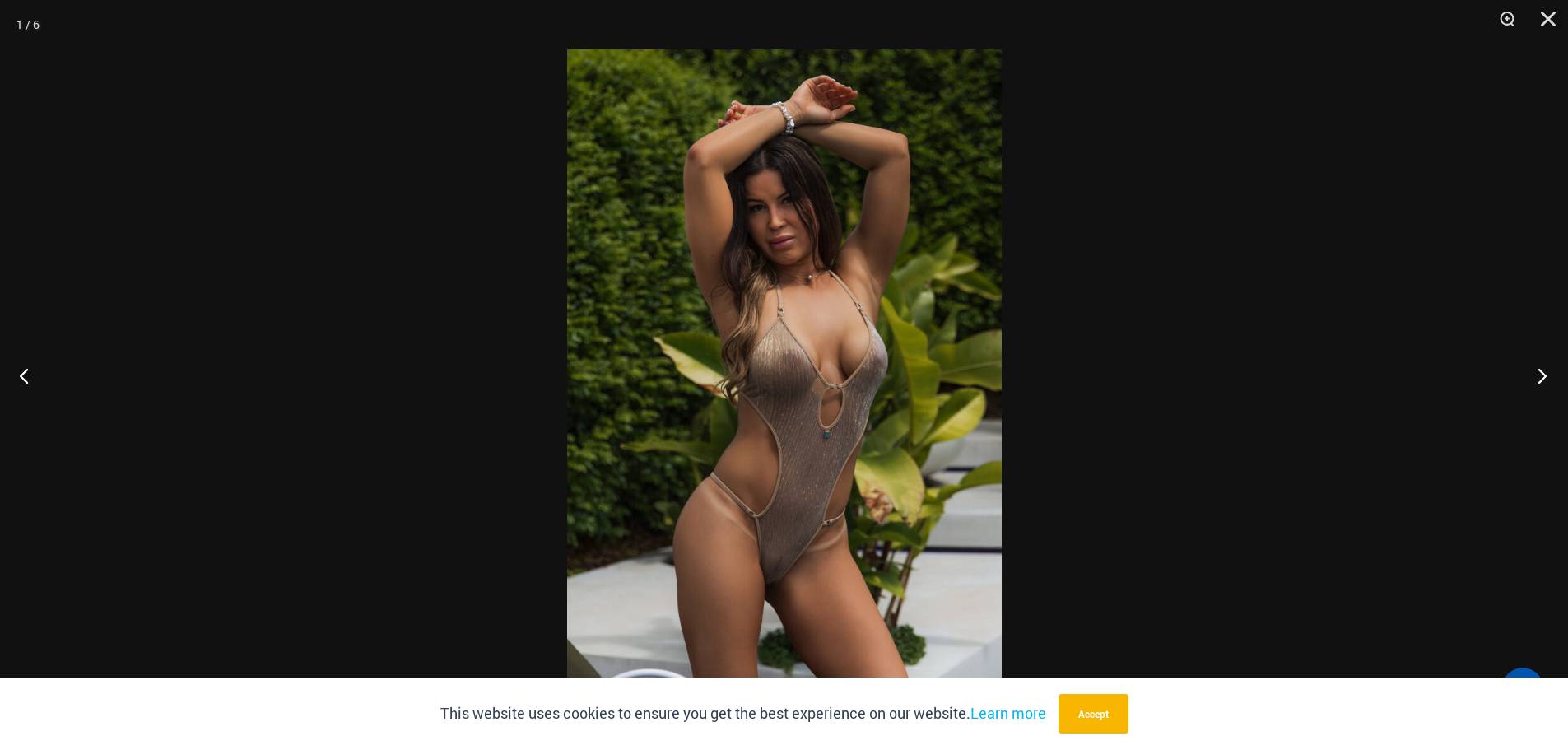
click at [1540, 384] on button "Next" at bounding box center [1537, 375] width 61 height 82
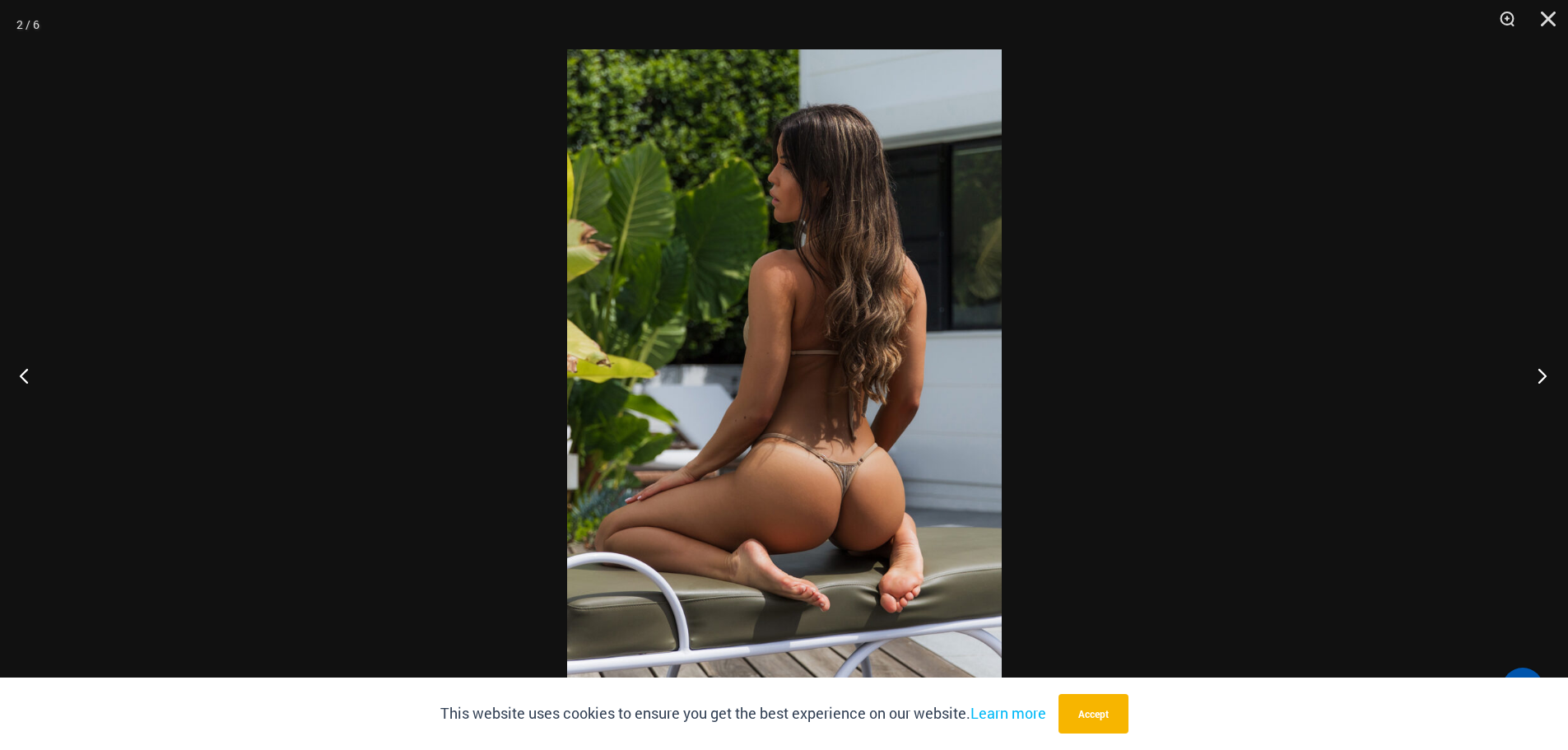
click at [1540, 384] on button "Next" at bounding box center [1537, 375] width 61 height 82
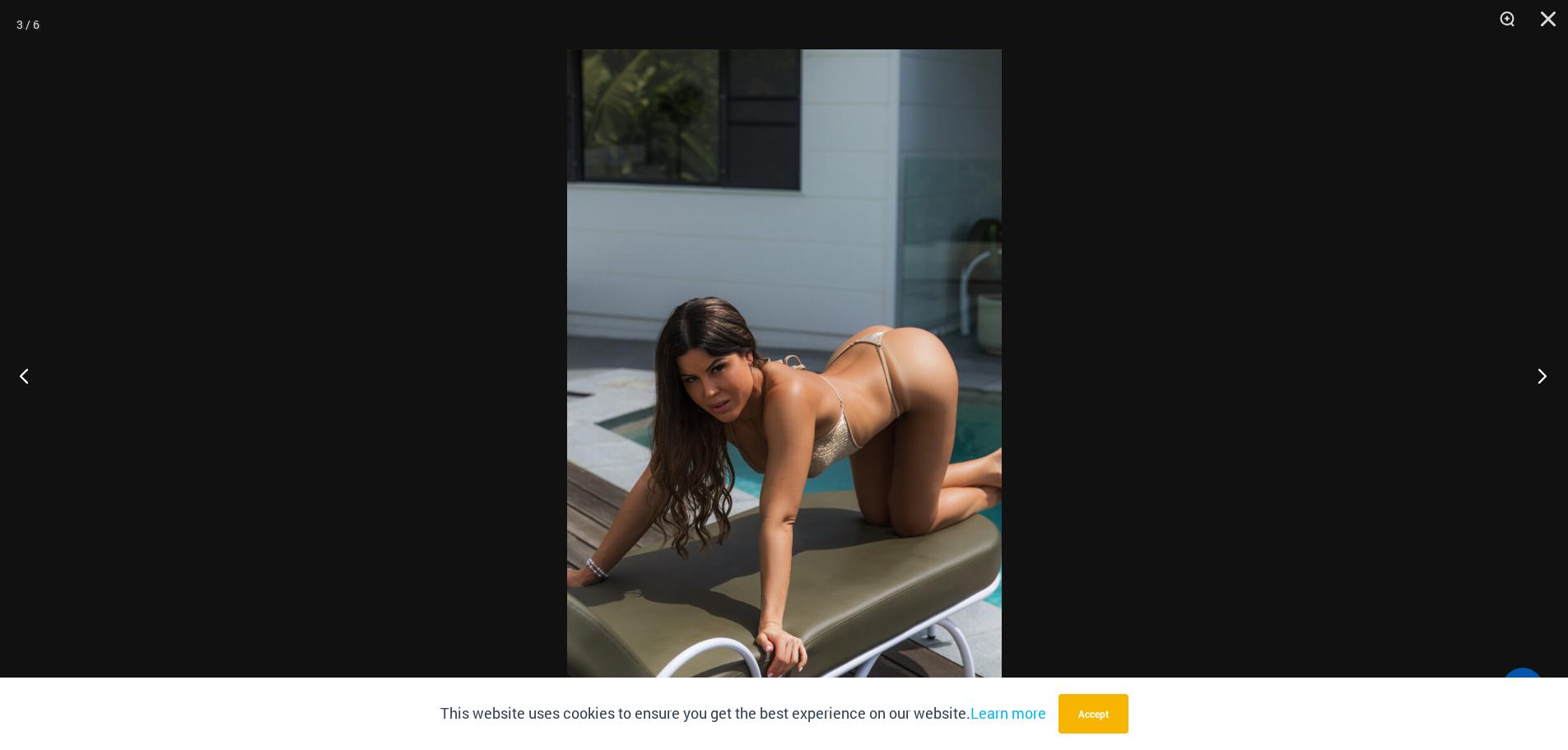
click at [1540, 383] on button "Next" at bounding box center [1537, 375] width 61 height 82
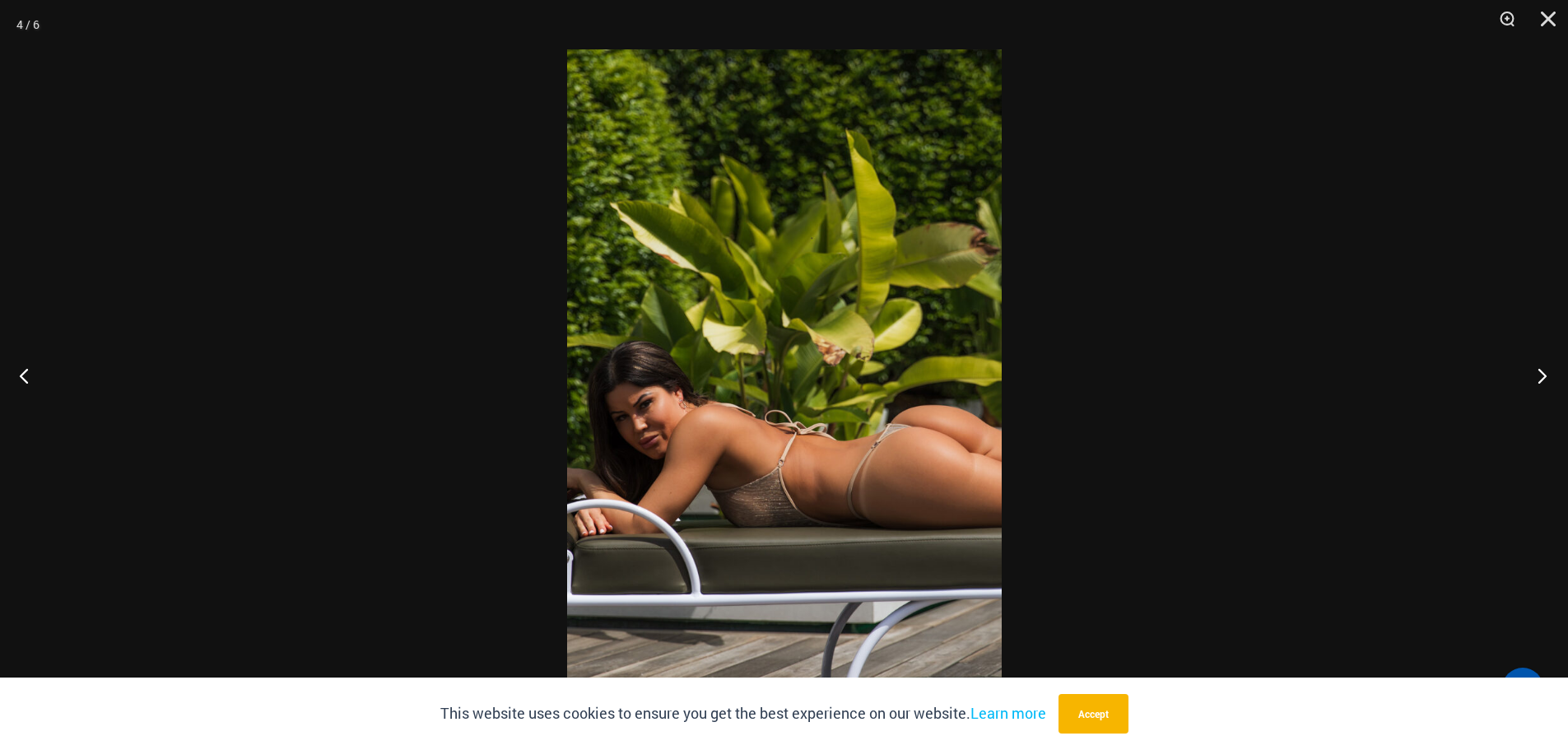
click at [1540, 383] on button "Next" at bounding box center [1537, 375] width 61 height 82
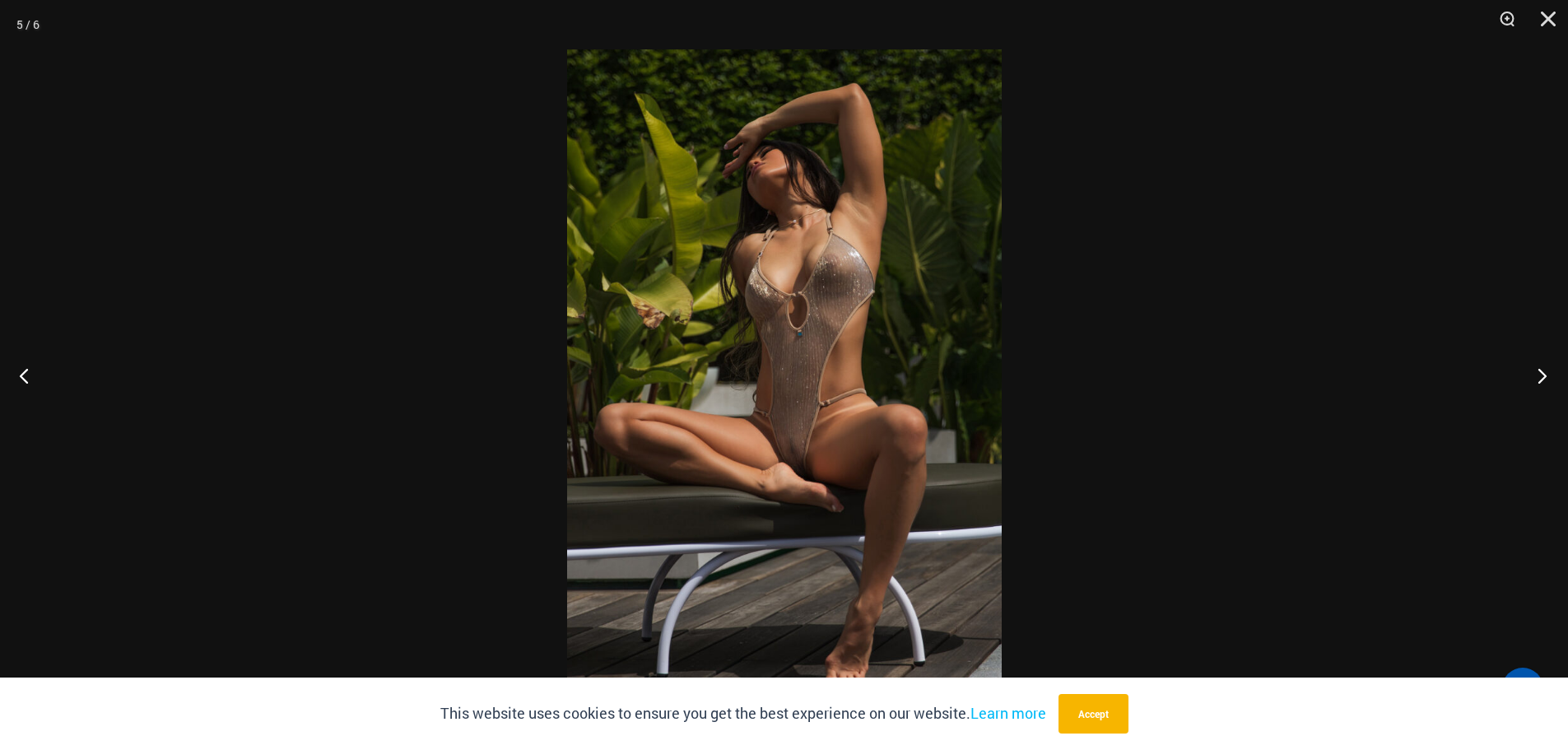
click at [1540, 383] on button "Next" at bounding box center [1537, 375] width 61 height 82
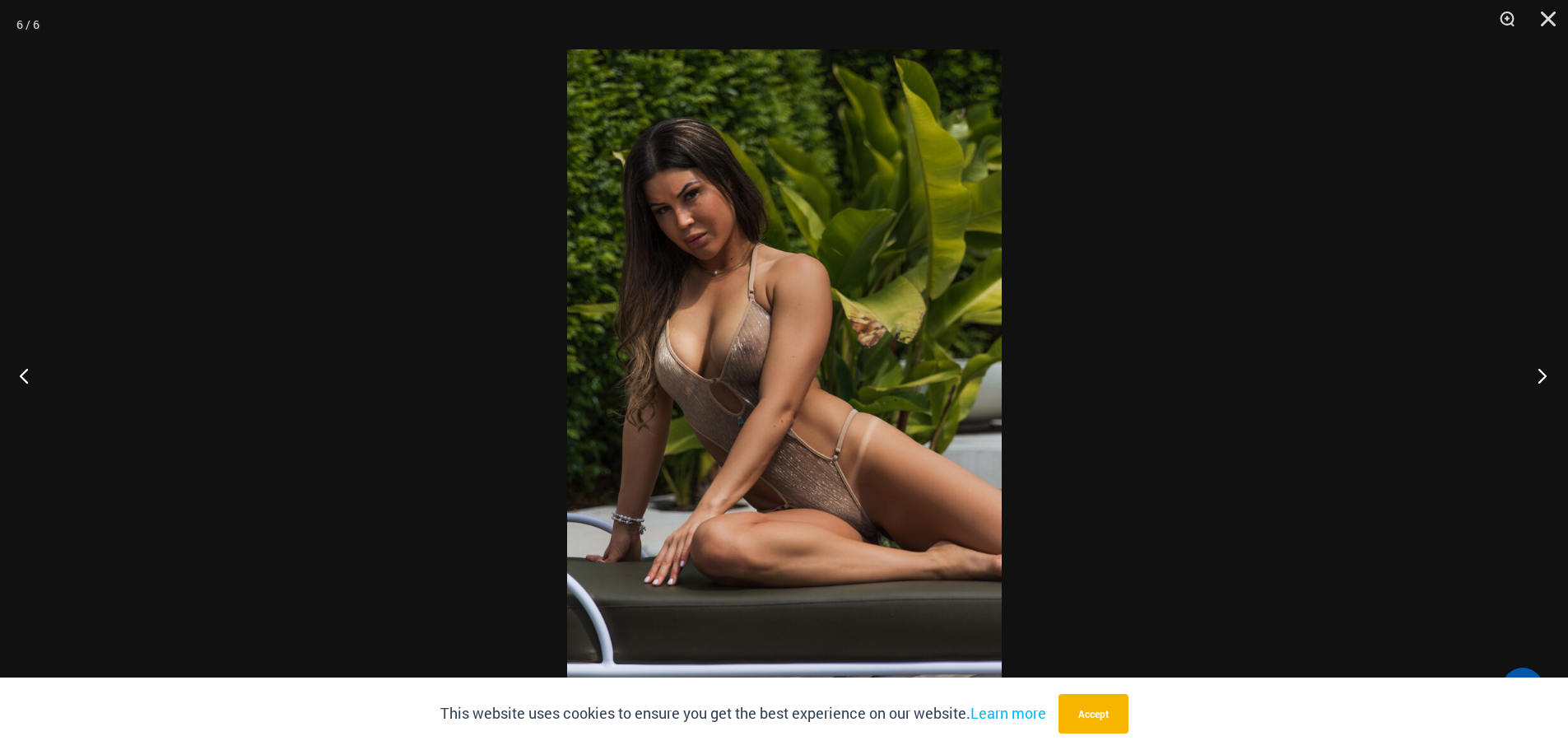
click at [1540, 383] on button "Next" at bounding box center [1537, 375] width 61 height 82
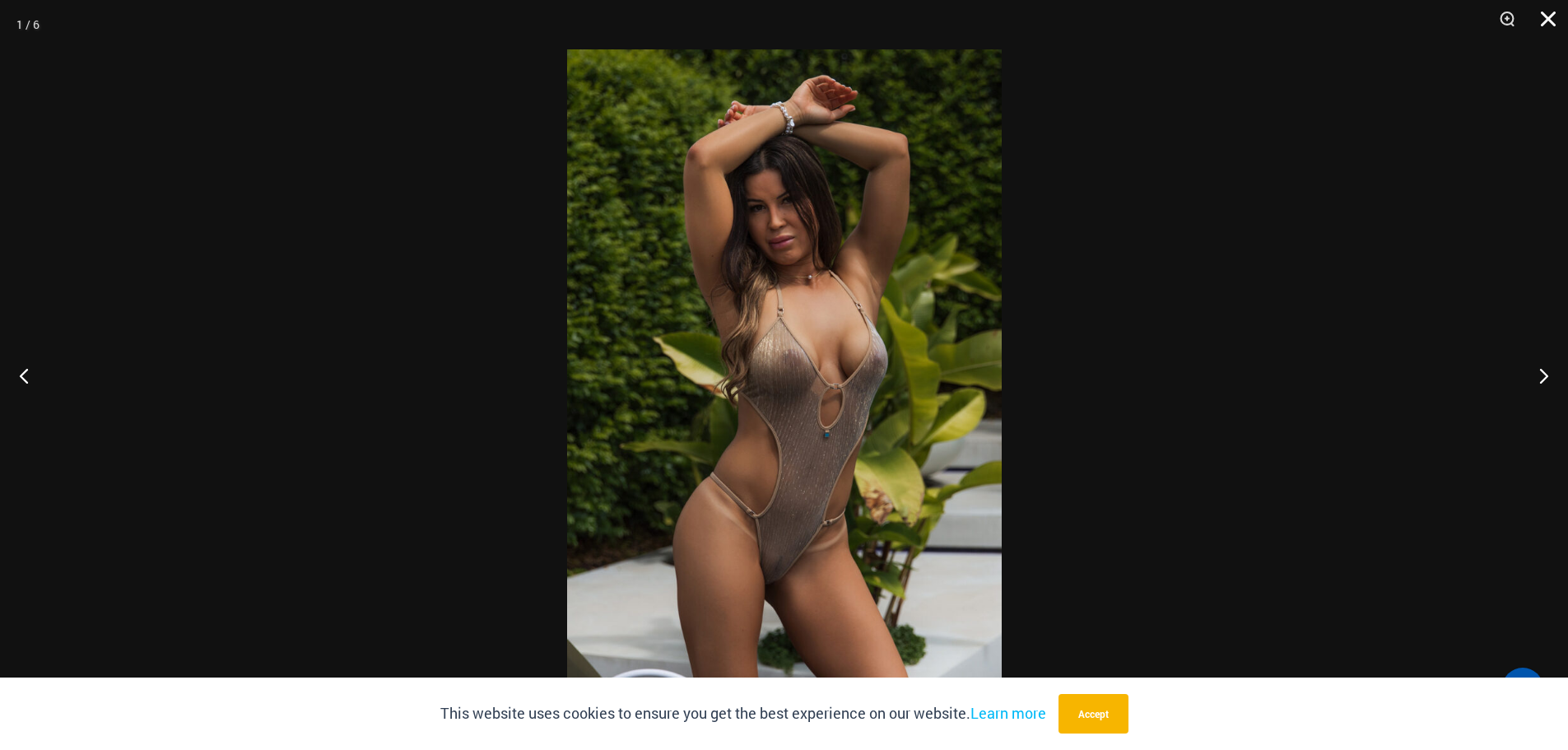
click at [1545, 23] on button "Close" at bounding box center [1542, 24] width 42 height 49
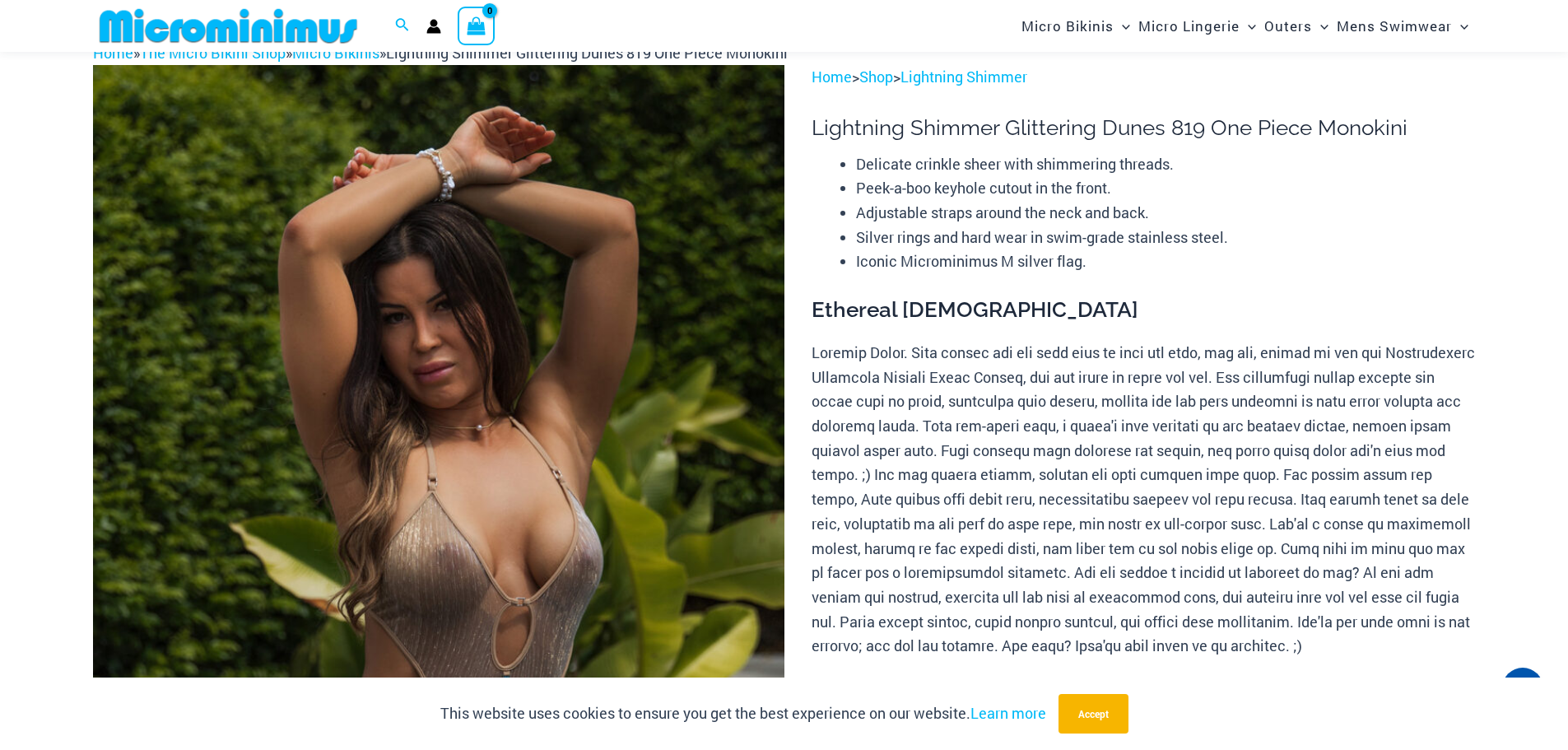
scroll to position [233, 0]
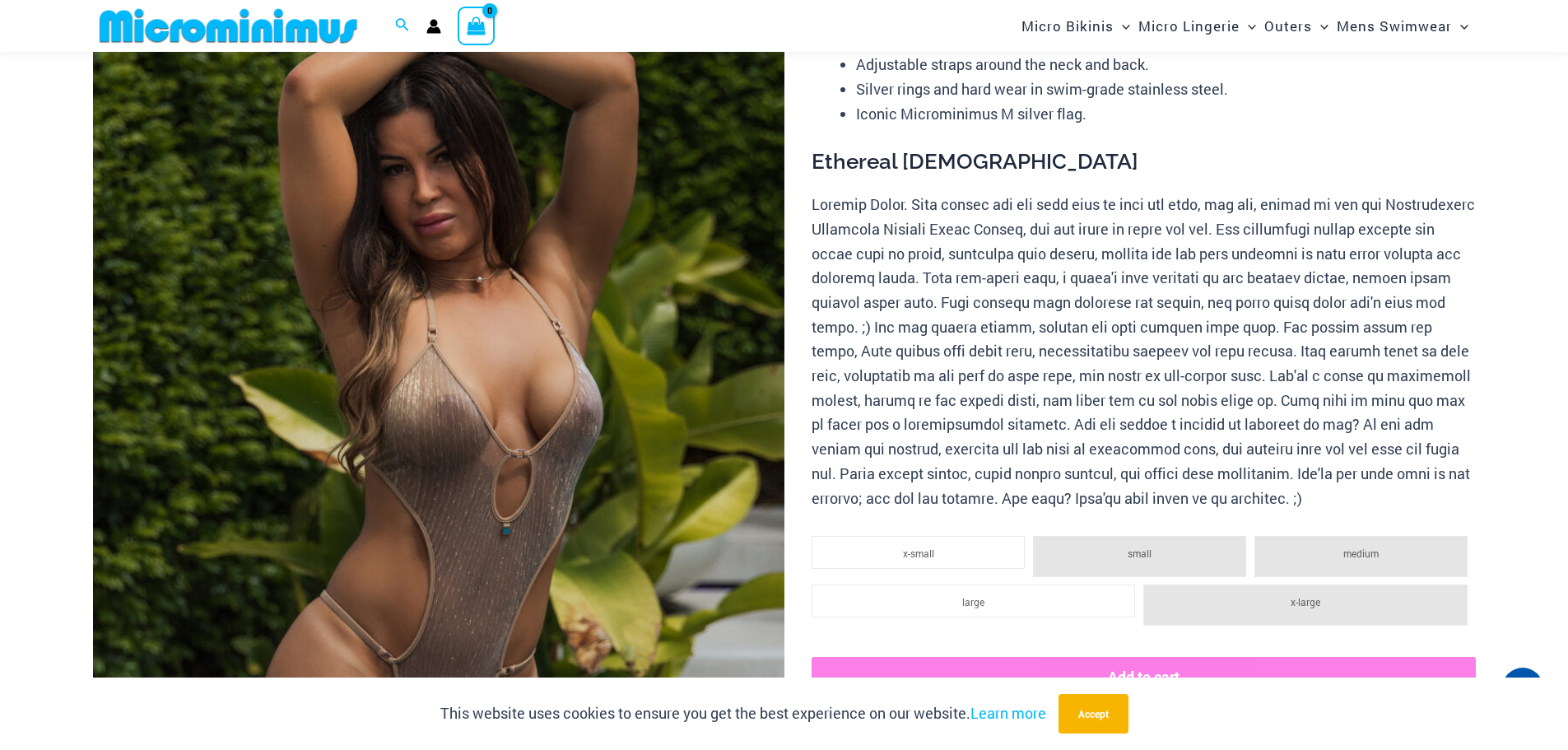
click at [578, 456] on img at bounding box center [439, 436] width 691 height 1038
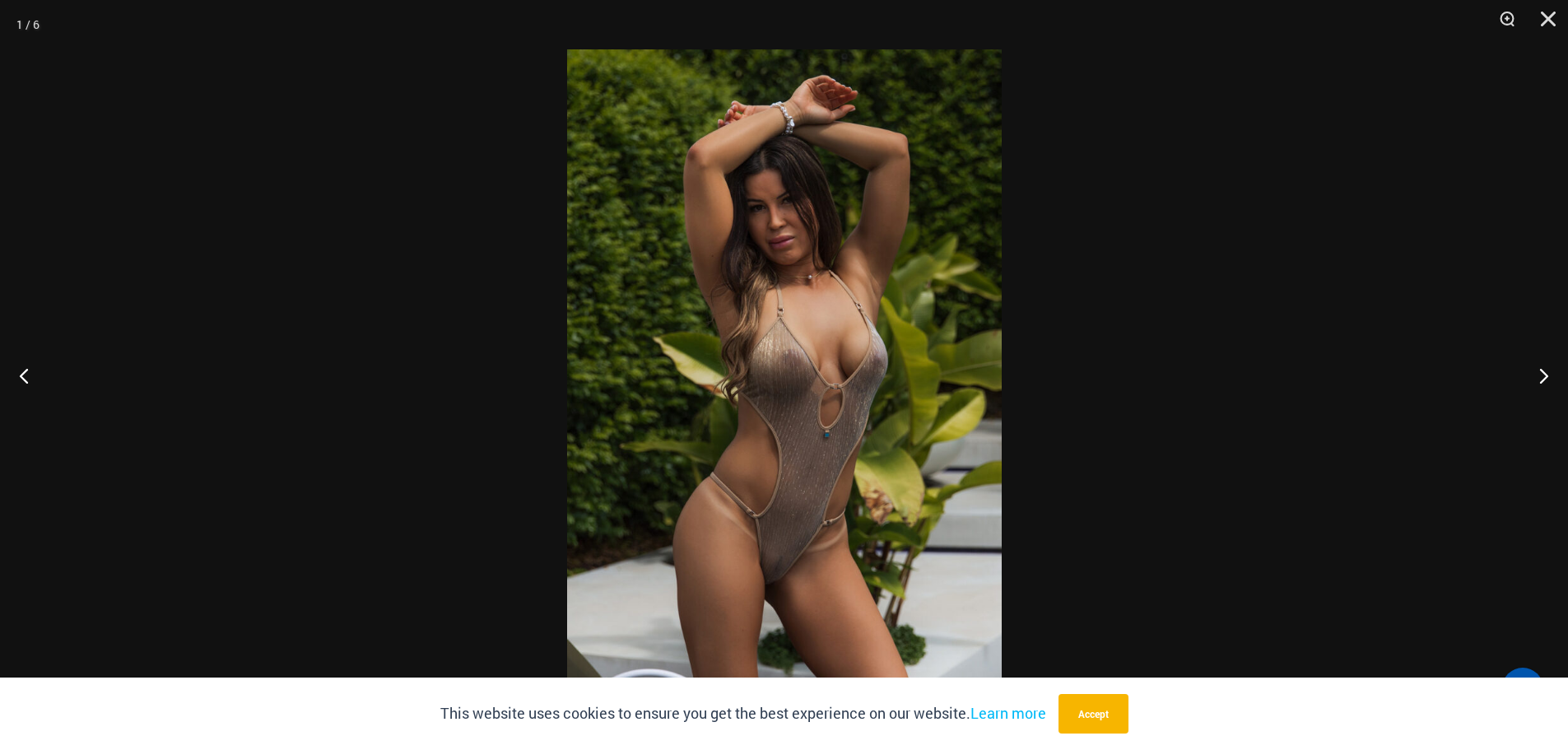
click at [579, 456] on img at bounding box center [784, 374] width 435 height 651
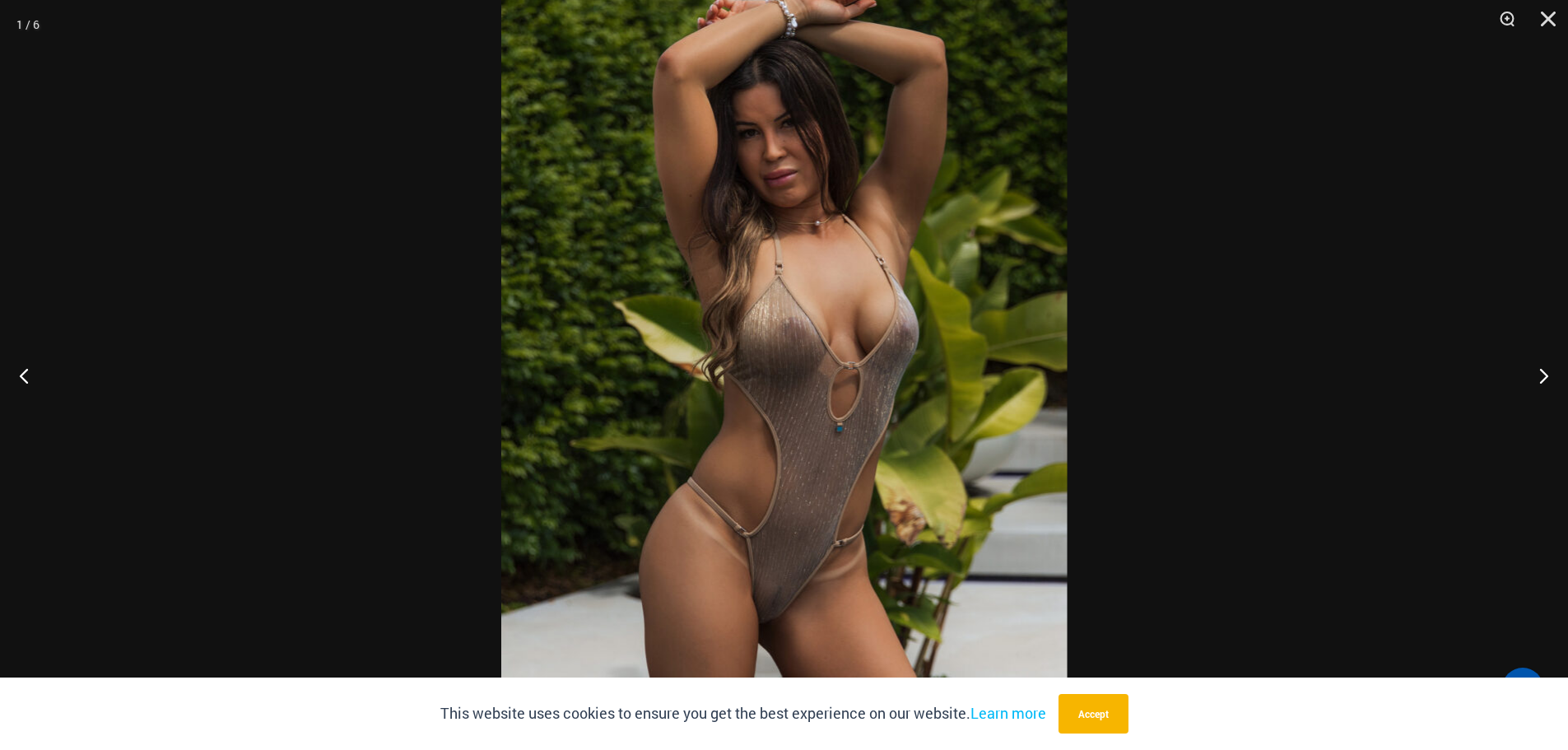
click at [794, 390] on img at bounding box center [784, 351] width 566 height 848
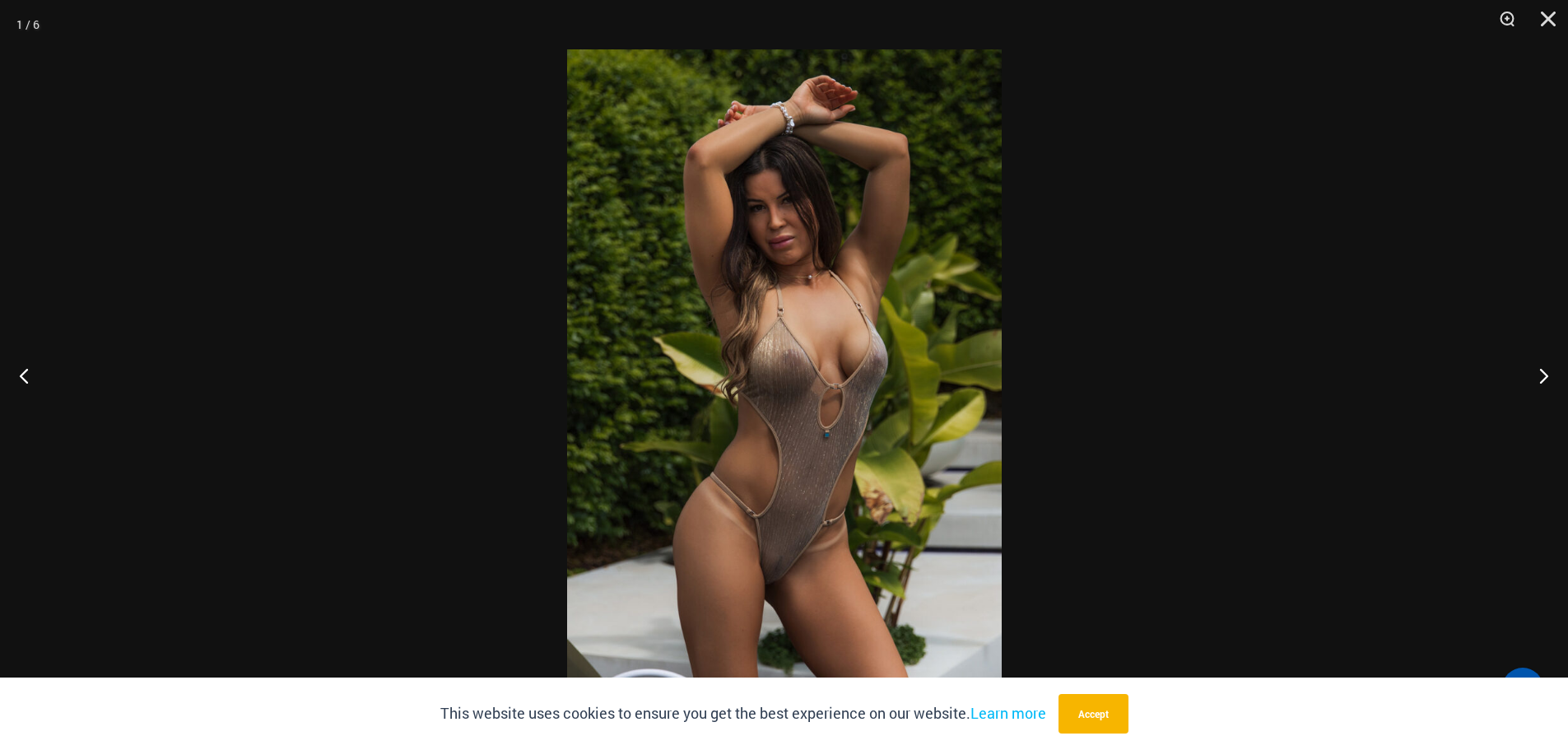
click at [794, 386] on img at bounding box center [784, 374] width 435 height 651
